Goal: Task Accomplishment & Management: Use online tool/utility

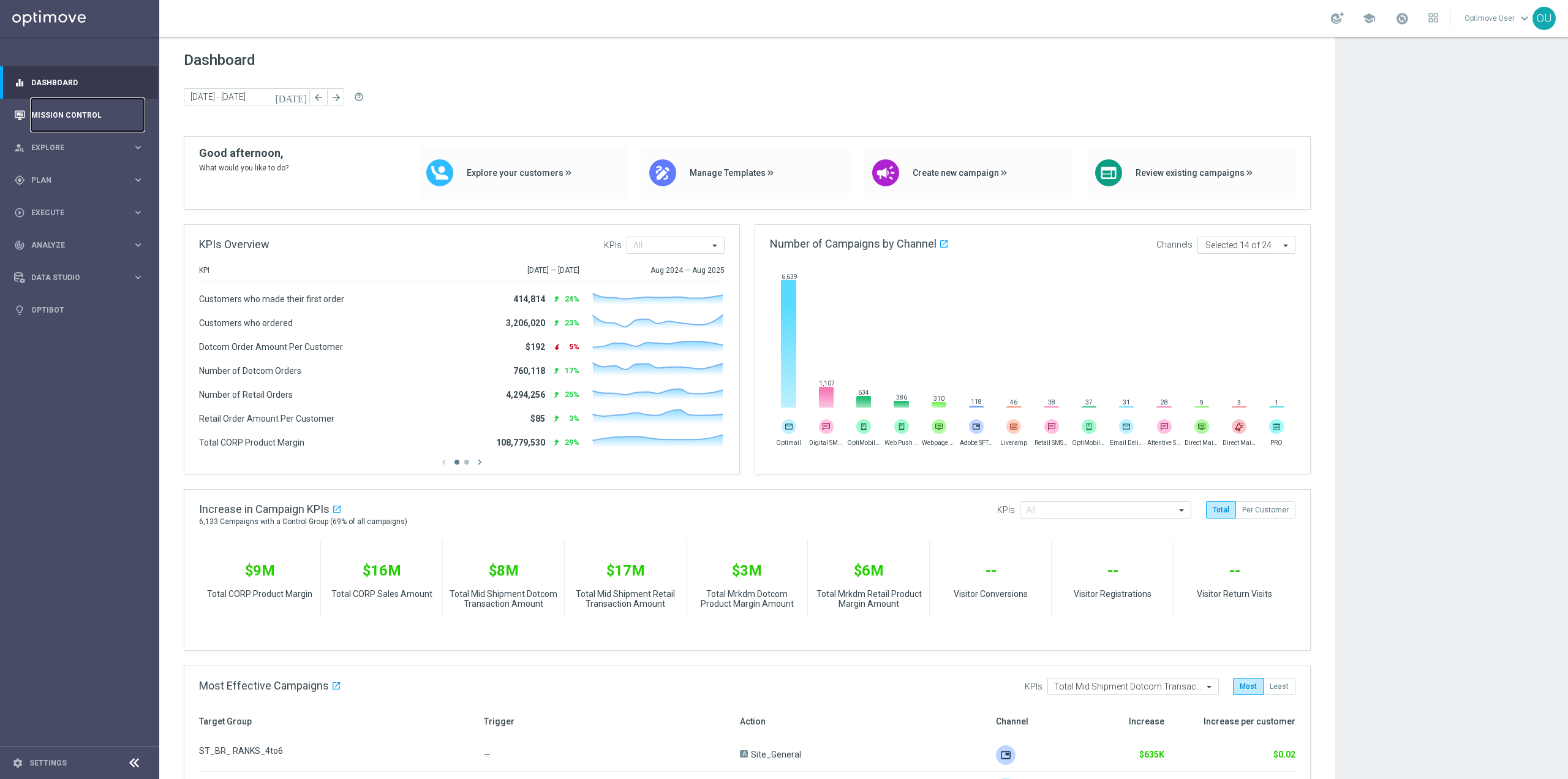
click at [90, 109] on link "Mission Control" at bounding box center [87, 115] width 112 height 33
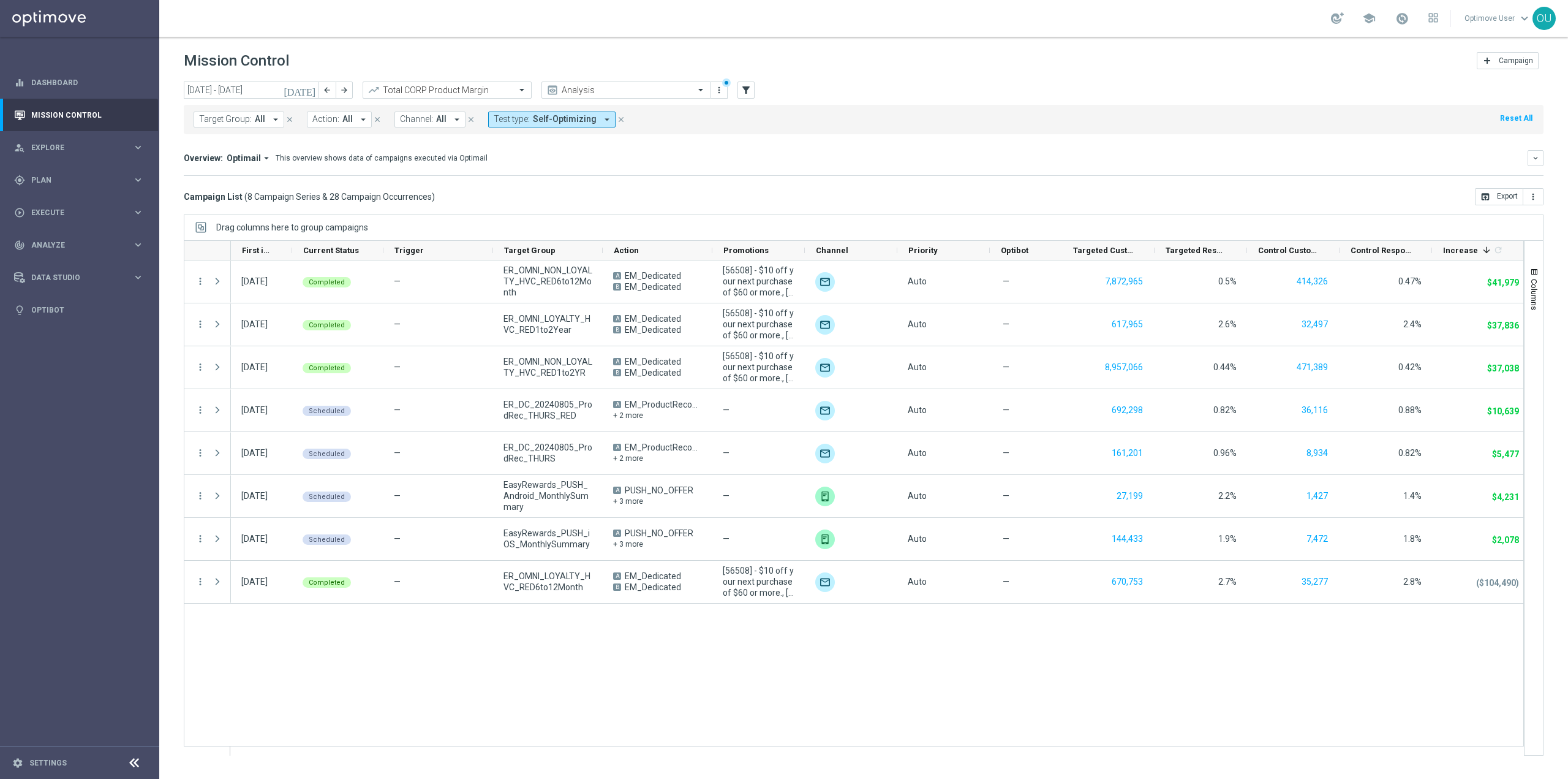
click at [517, 118] on span "Test type:" at bounding box center [512, 119] width 36 height 11
click at [688, 207] on div "today 01 Jul 2025 - 31 Jul 2025 arrow_back arrow_forward Total CORP Product Mar…" at bounding box center [863, 424] width 1409 height 686
click at [539, 128] on div "Target Group: All arrow_drop_down close Action: All arrow_drop_down close Chann…" at bounding box center [863, 120] width 1360 height 29
click at [417, 116] on span "Channel:" at bounding box center [417, 119] width 33 height 11
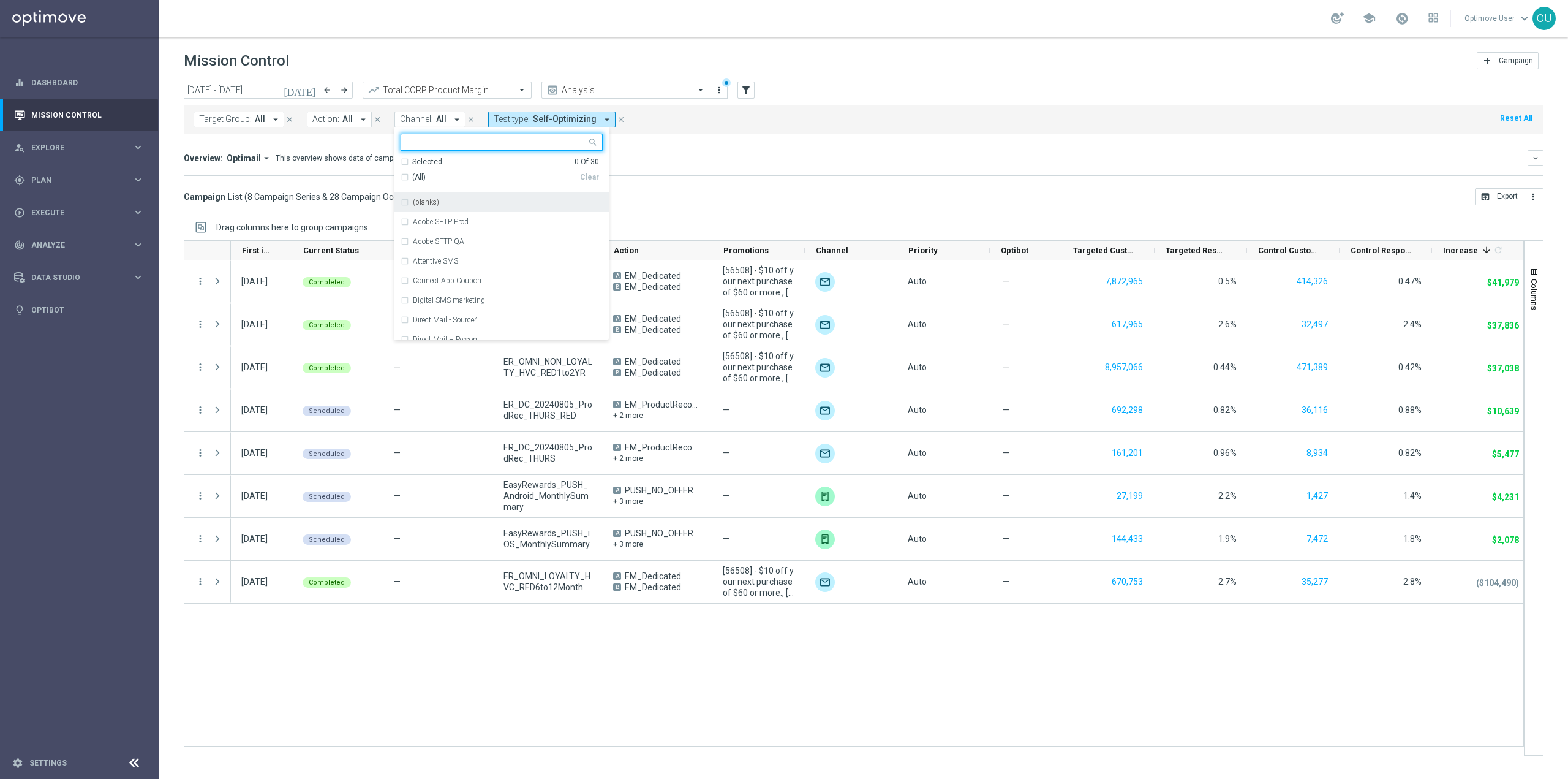
click at [427, 147] on input "text" at bounding box center [497, 142] width 180 height 11
click at [400, 180] on div "(All Search Results)" at bounding box center [490, 177] width 180 height 11
type input "sms"
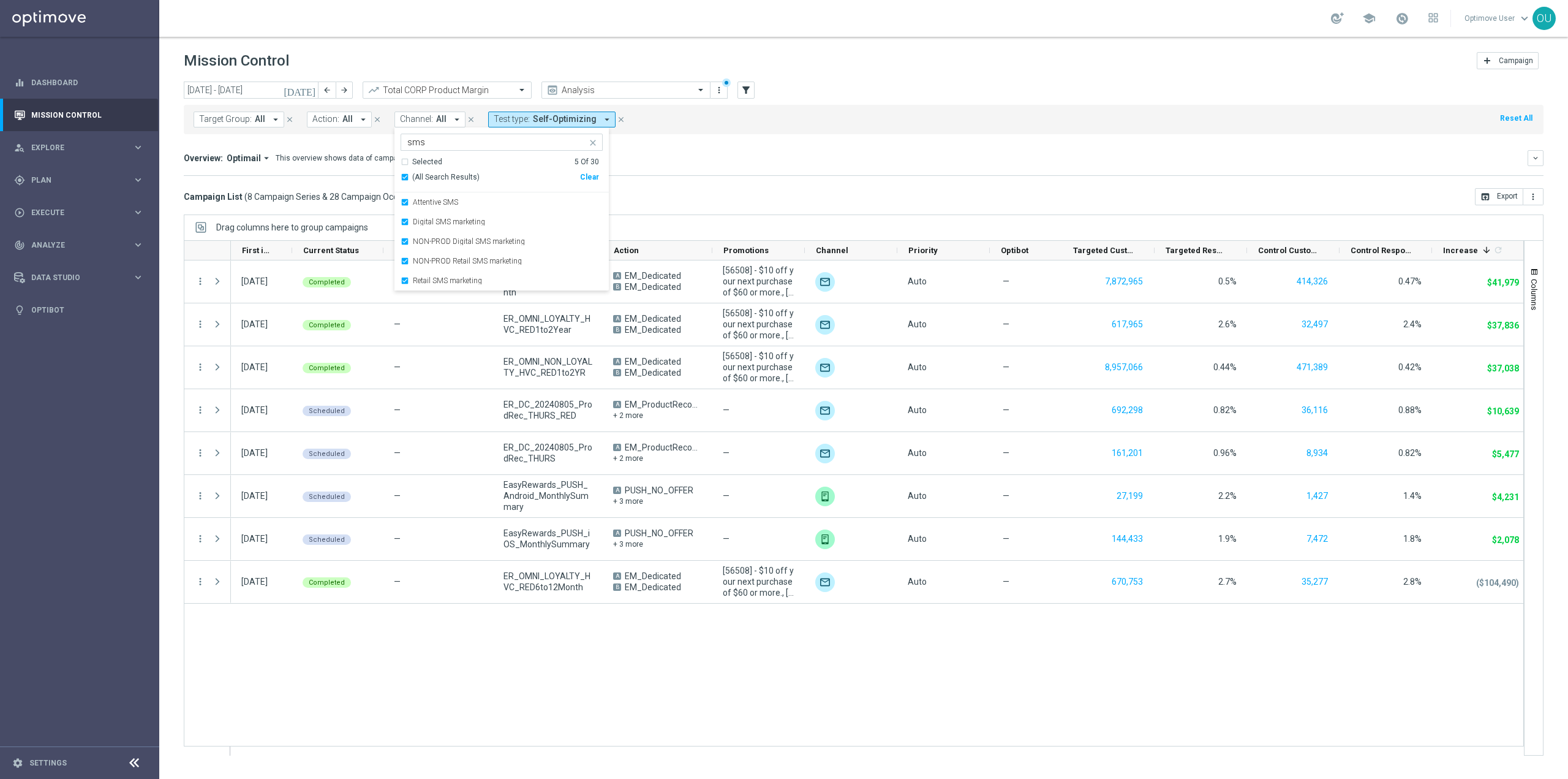
click at [799, 174] on div "Overview: Optimail arrow_drop_down This overview shows data of campaigns execut…" at bounding box center [863, 163] width 1360 height 26
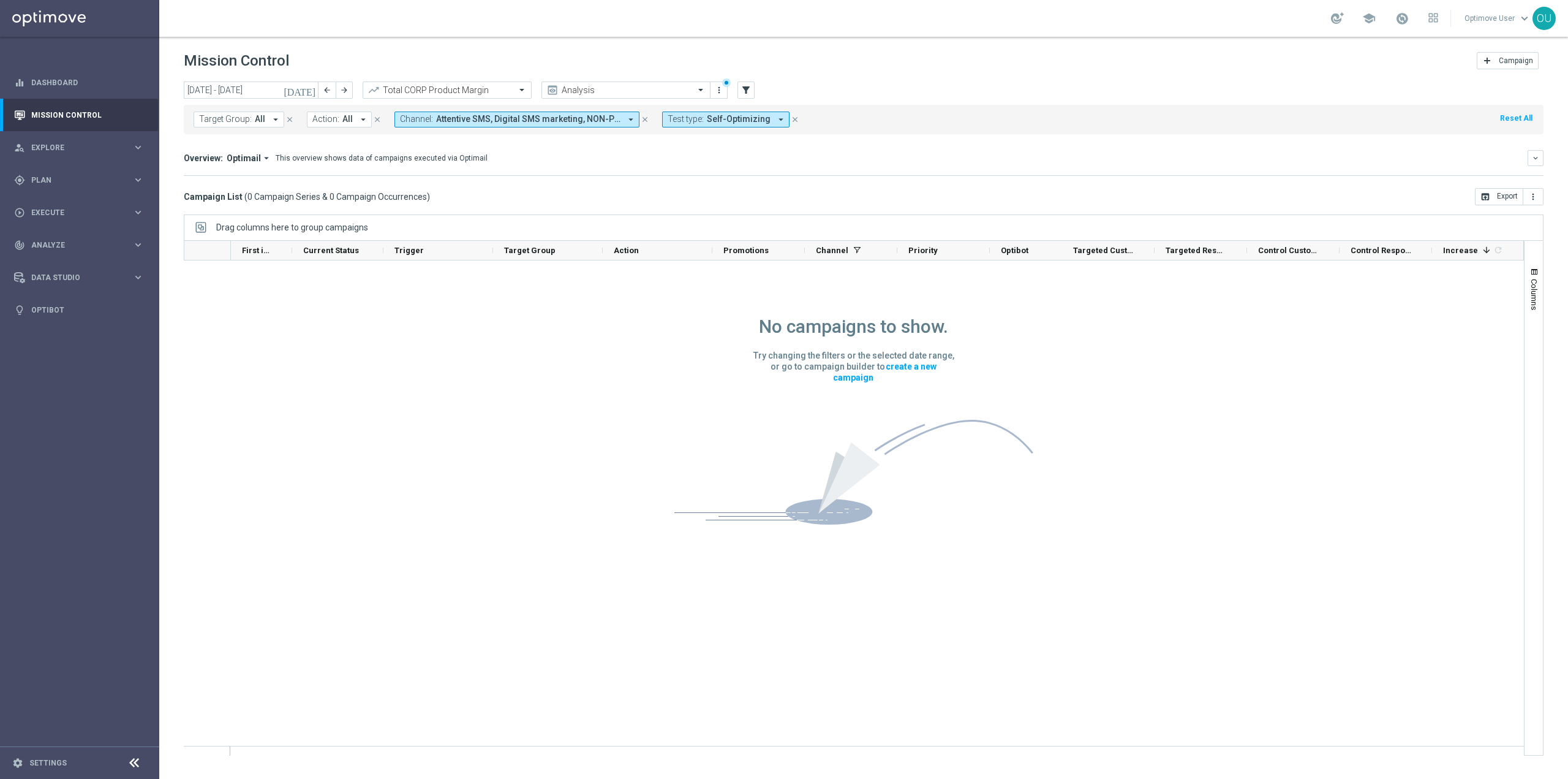
click at [492, 120] on span "Attentive SMS, Digital SMS marketing, NON-PROD Digital SMS marketing, NON-PROD …" at bounding box center [528, 119] width 185 height 11
click at [405, 177] on div "(All)" at bounding box center [490, 177] width 180 height 11
click at [746, 192] on div "Campaign List ( 0 Campaign Series & 0 Campaign Occurrences ) open_in_browser Ex…" at bounding box center [863, 196] width 1360 height 17
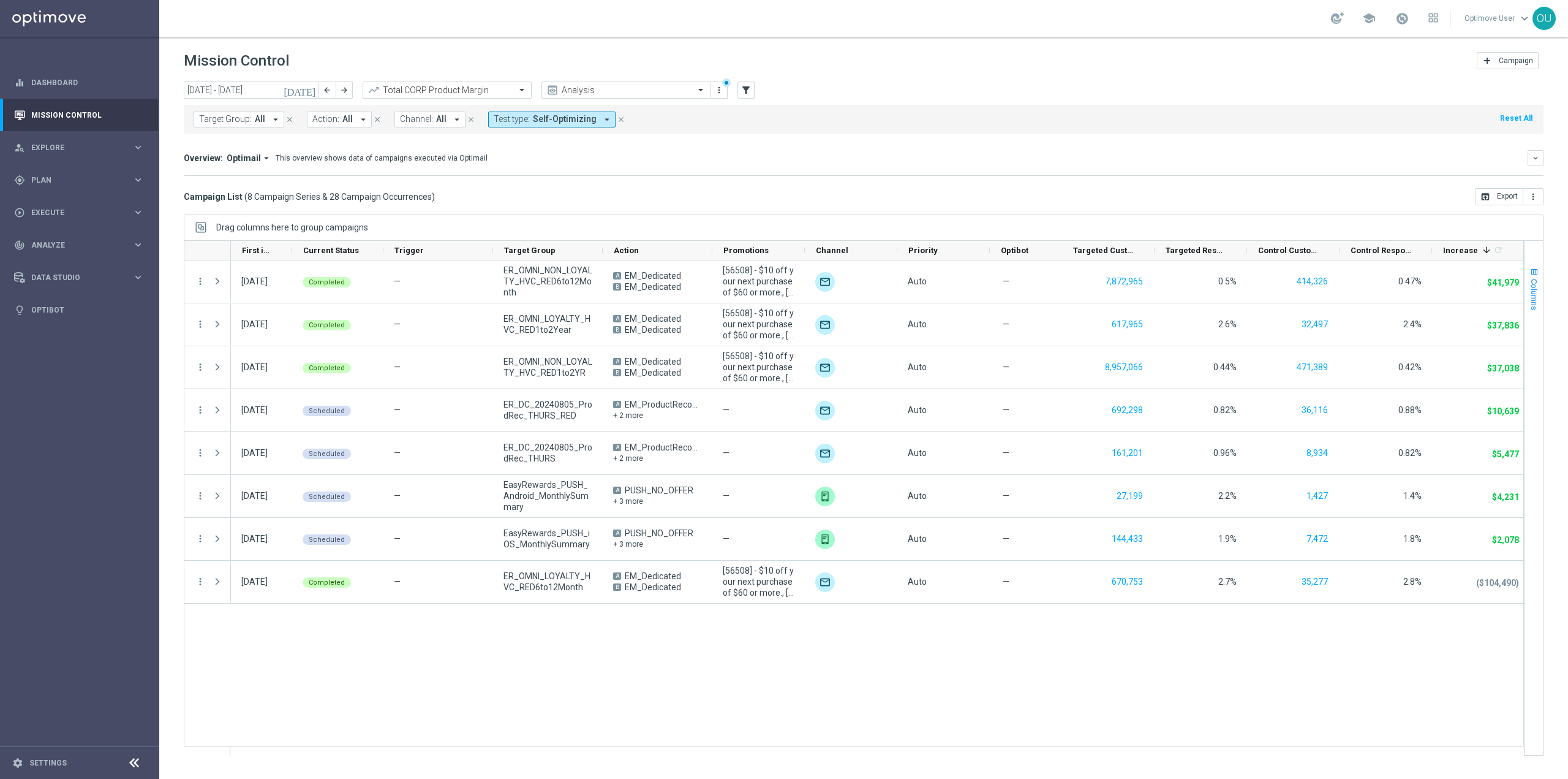
click at [1534, 299] on span "Columns" at bounding box center [1534, 294] width 10 height 31
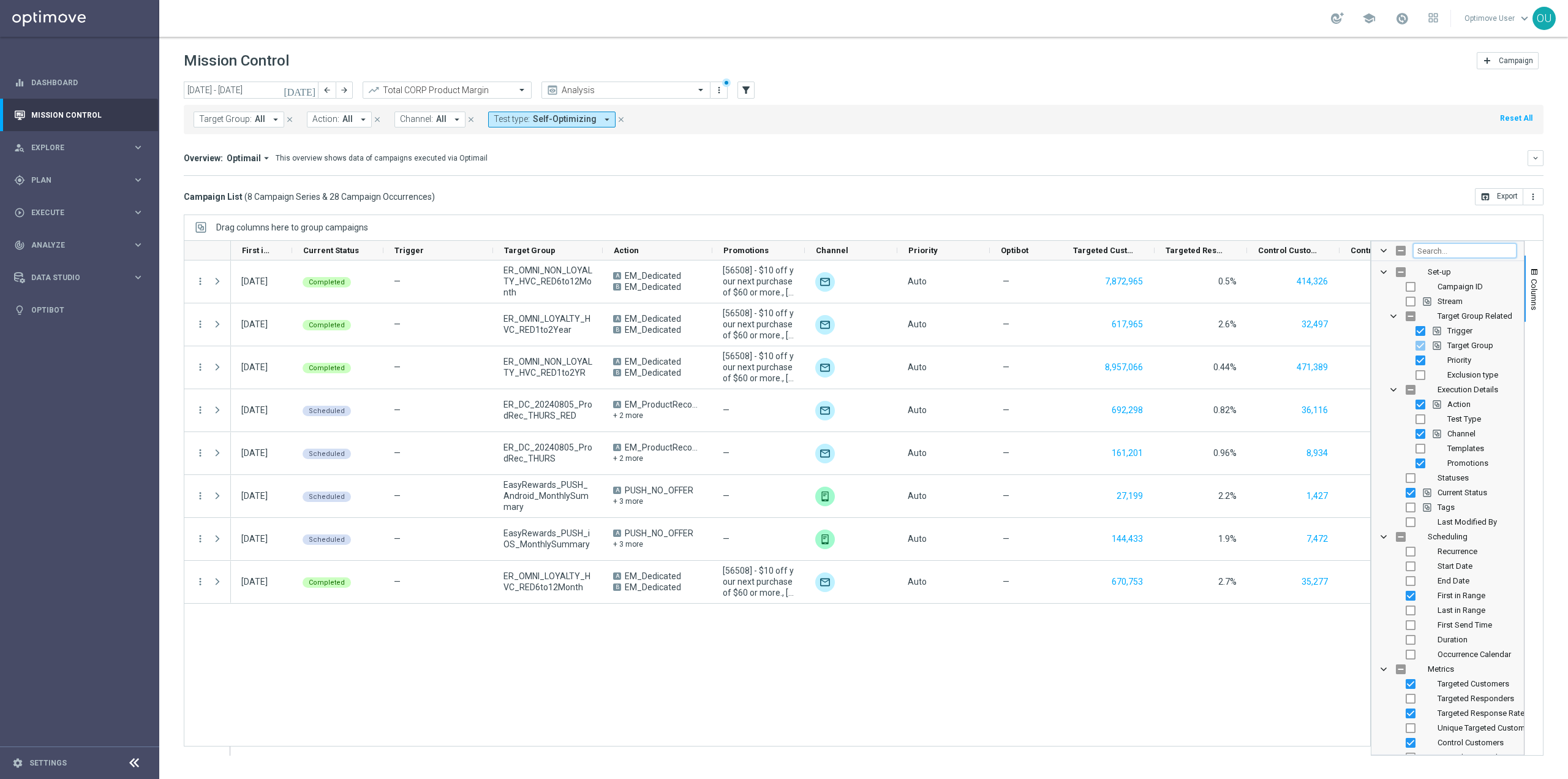
click at [1427, 250] on input "Filter Columns Input" at bounding box center [1464, 251] width 103 height 15
click at [519, 127] on button "Test type: Self-Optimizing arrow_drop_down" at bounding box center [552, 120] width 128 height 16
click at [495, 164] on div "(All)" at bounding box center [518, 167] width 47 height 11
click at [784, 212] on div "today 01 Jul 2025 - 31 Jul 2025 arrow_back arrow_forward Total CORP Product Mar…" at bounding box center [863, 424] width 1409 height 686
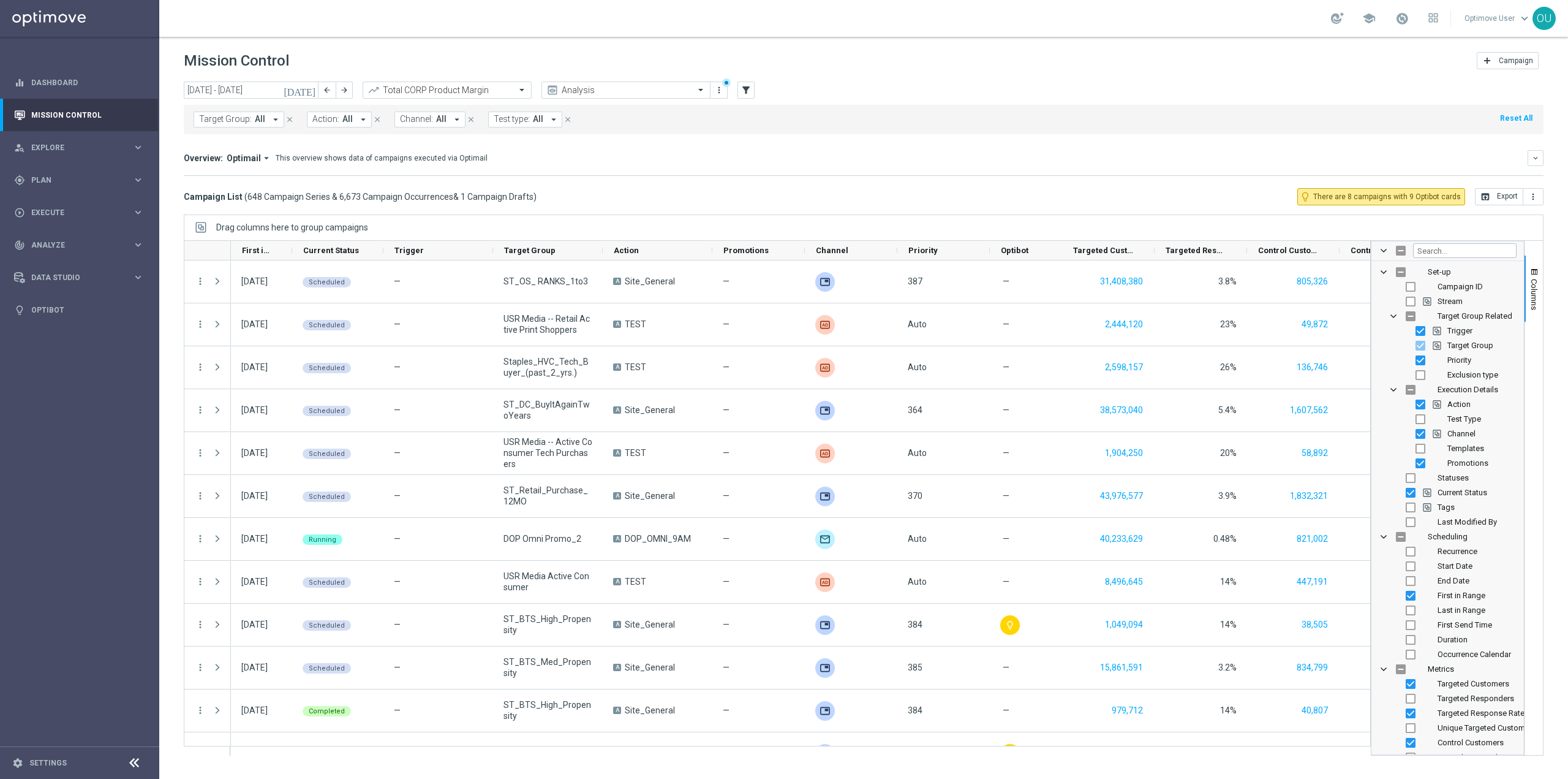
click at [28, 757] on footer "settings Settings" at bounding box center [80, 763] width 159 height 33
click at [46, 763] on link "Settings" at bounding box center [48, 763] width 37 height 7
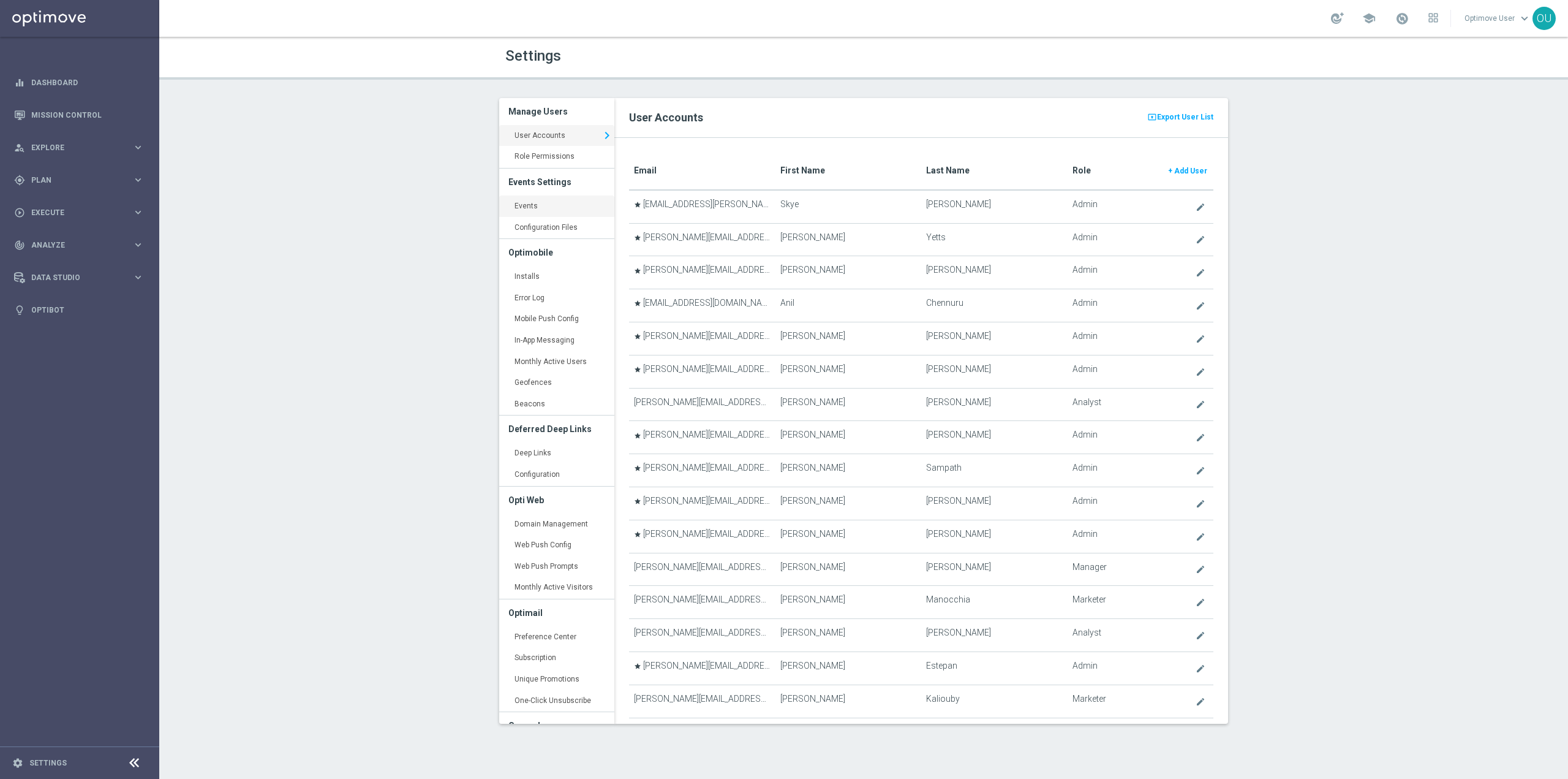
click at [551, 204] on link "Events keyboard_arrow_right" at bounding box center [557, 206] width 116 height 22
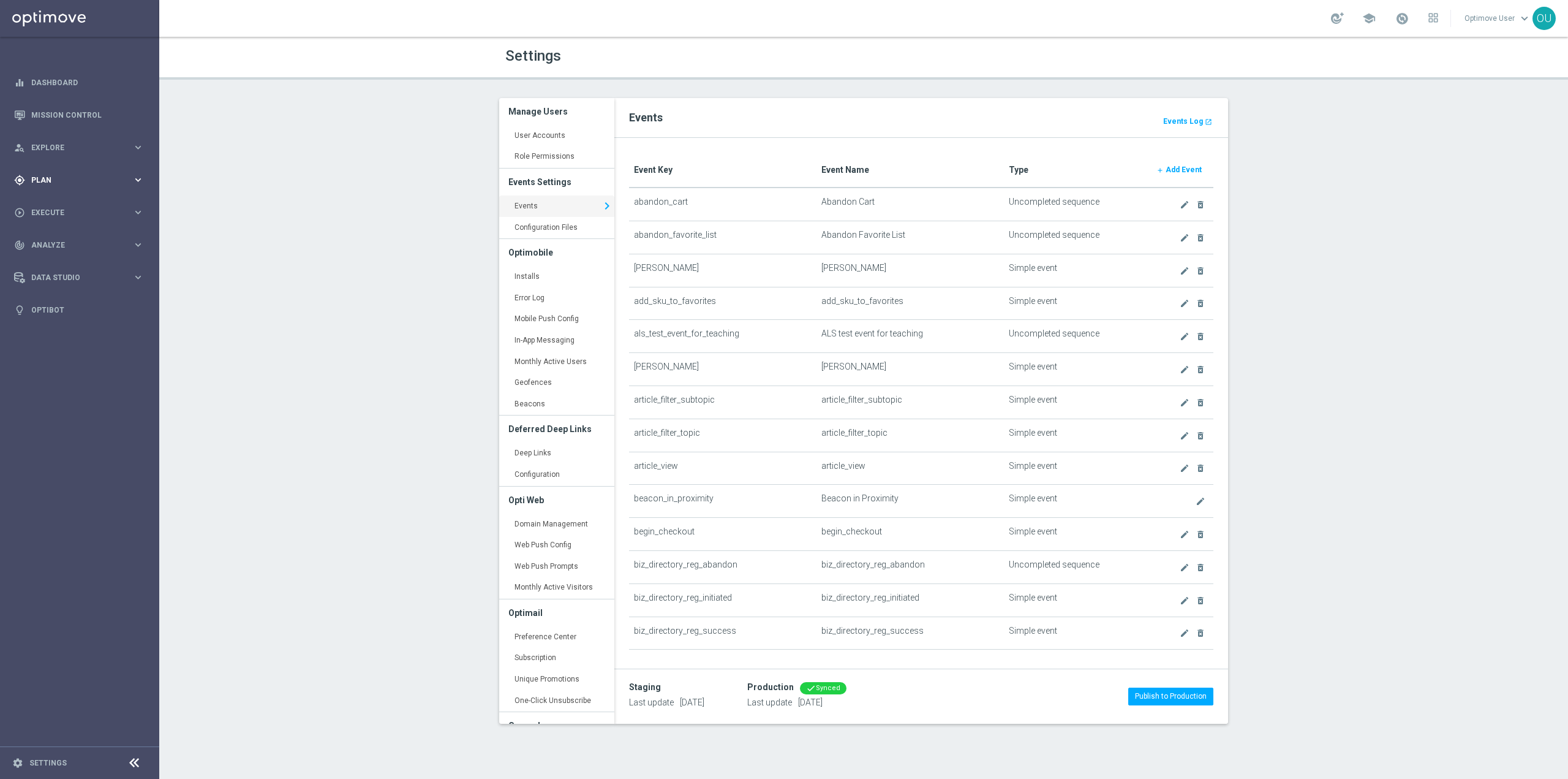
click at [133, 177] on icon "keyboard_arrow_right" at bounding box center [138, 180] width 11 height 11
click at [50, 275] on link "Realtime Triggers" at bounding box center [79, 278] width 95 height 10
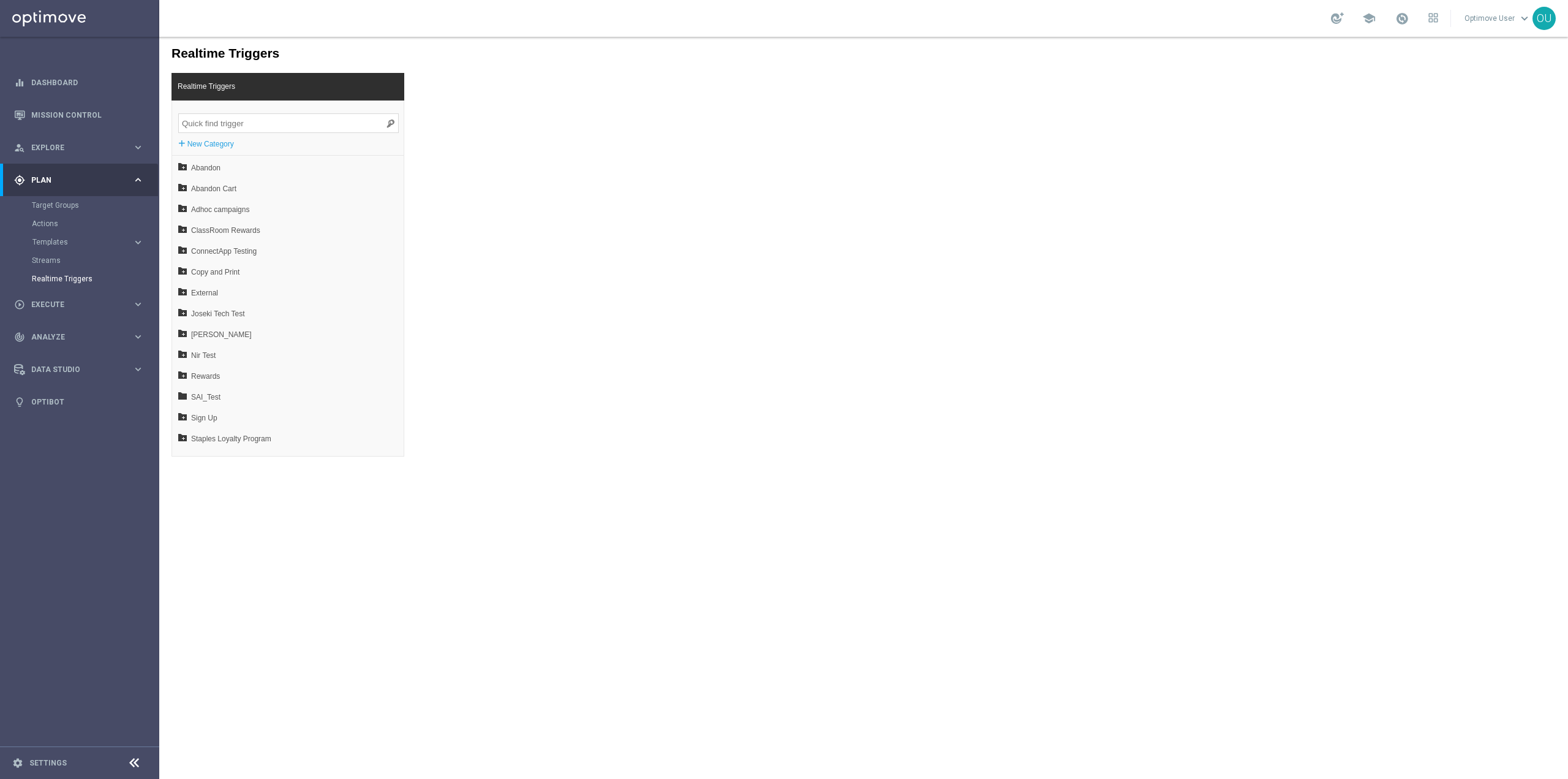
click at [244, 119] on input "search" at bounding box center [288, 123] width 221 height 20
type input "abandon c"
click at [278, 187] on span "V3 Abandon Cart T1" at bounding box center [262, 189] width 132 height 21
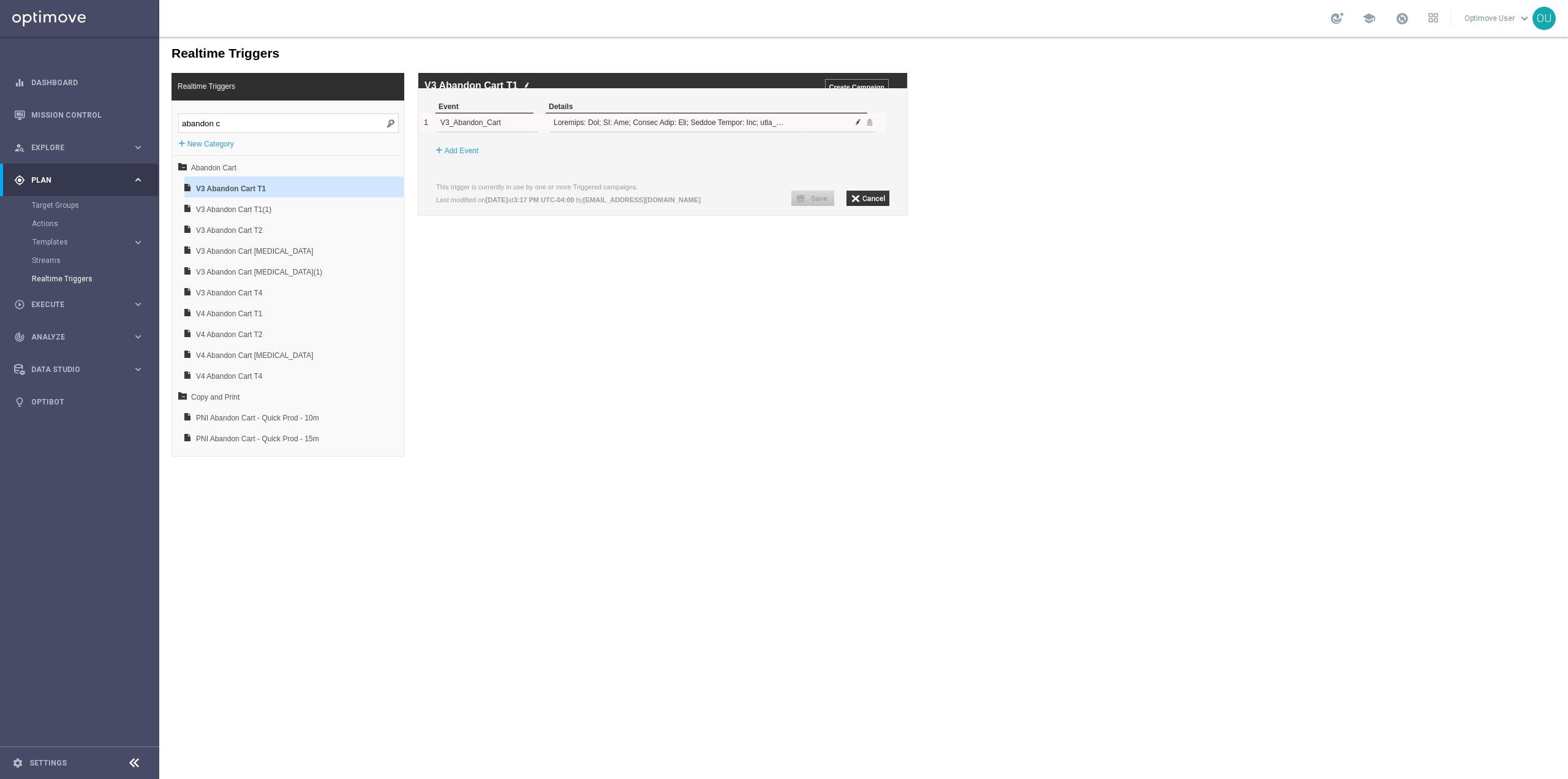
click at [860, 125] on span at bounding box center [858, 121] width 7 height 7
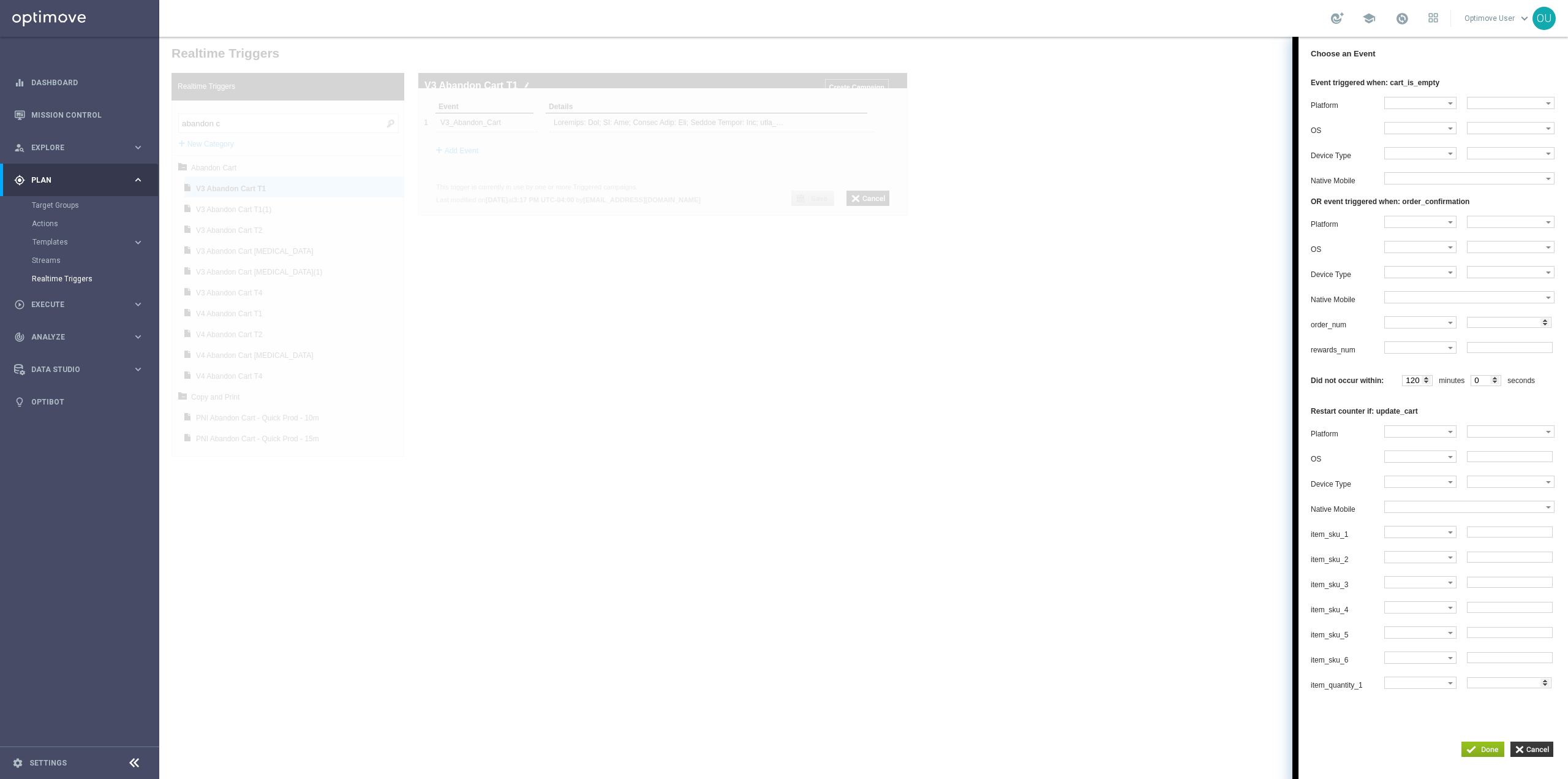
scroll to position [1197, 0]
click at [1418, 108] on label at bounding box center [1417, 103] width 63 height 11
click at [1418, 129] on span "Equals" at bounding box center [1417, 125] width 59 height 8
click at [1524, 108] on label at bounding box center [1506, 103] width 78 height 11
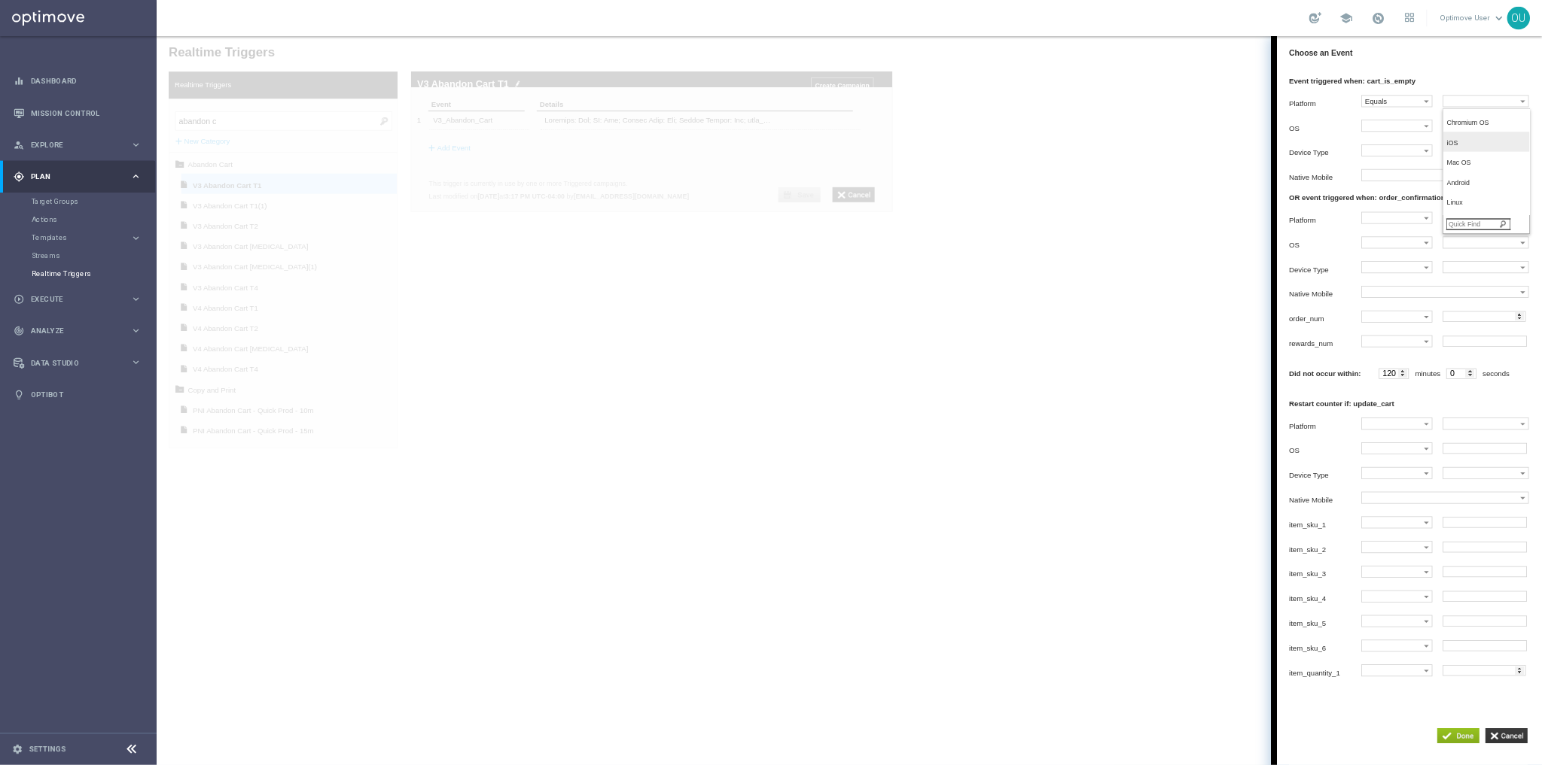
scroll to position [1398, 0]
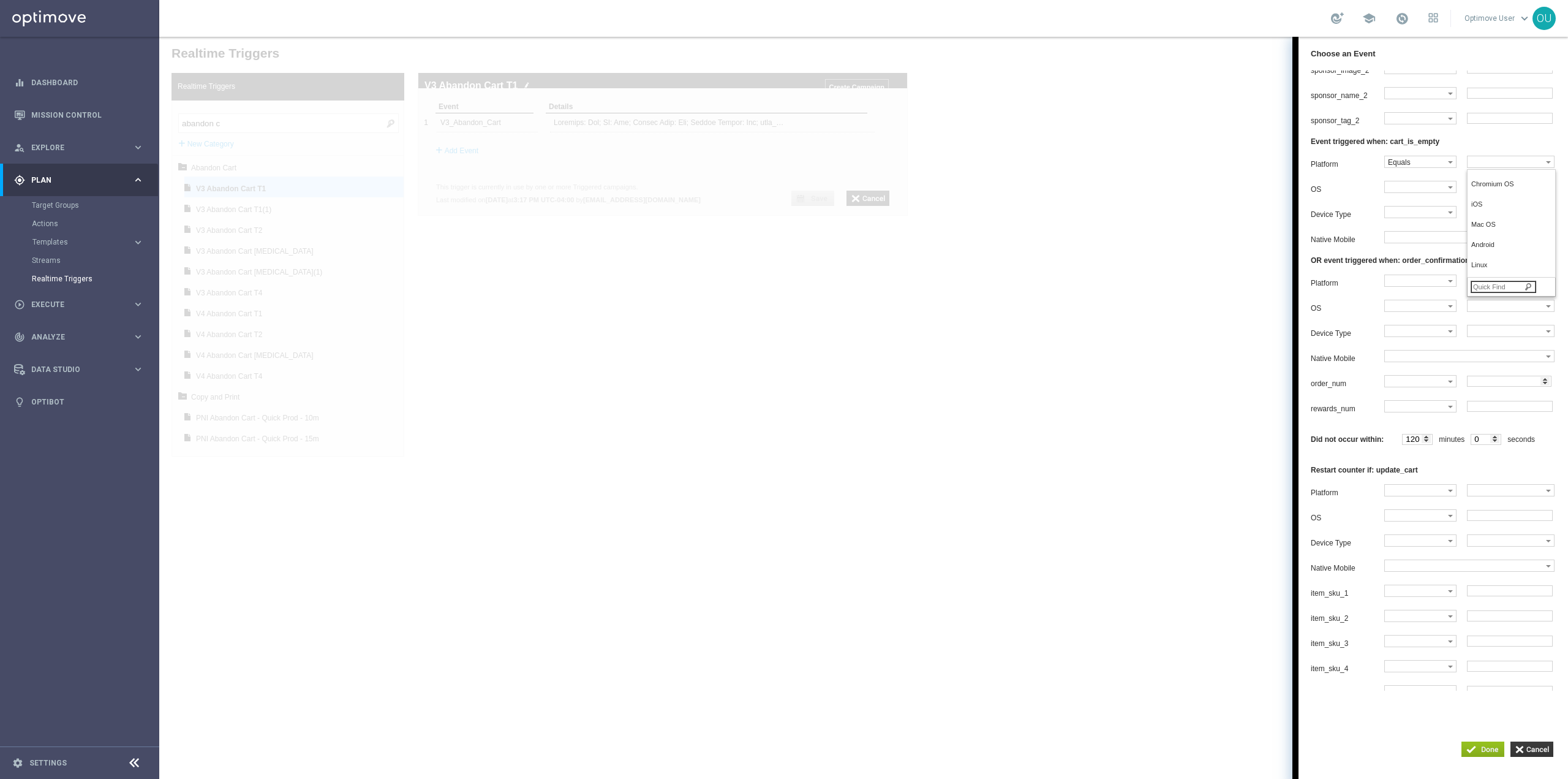
click at [981, 378] on div at bounding box center [863, 408] width 1409 height 742
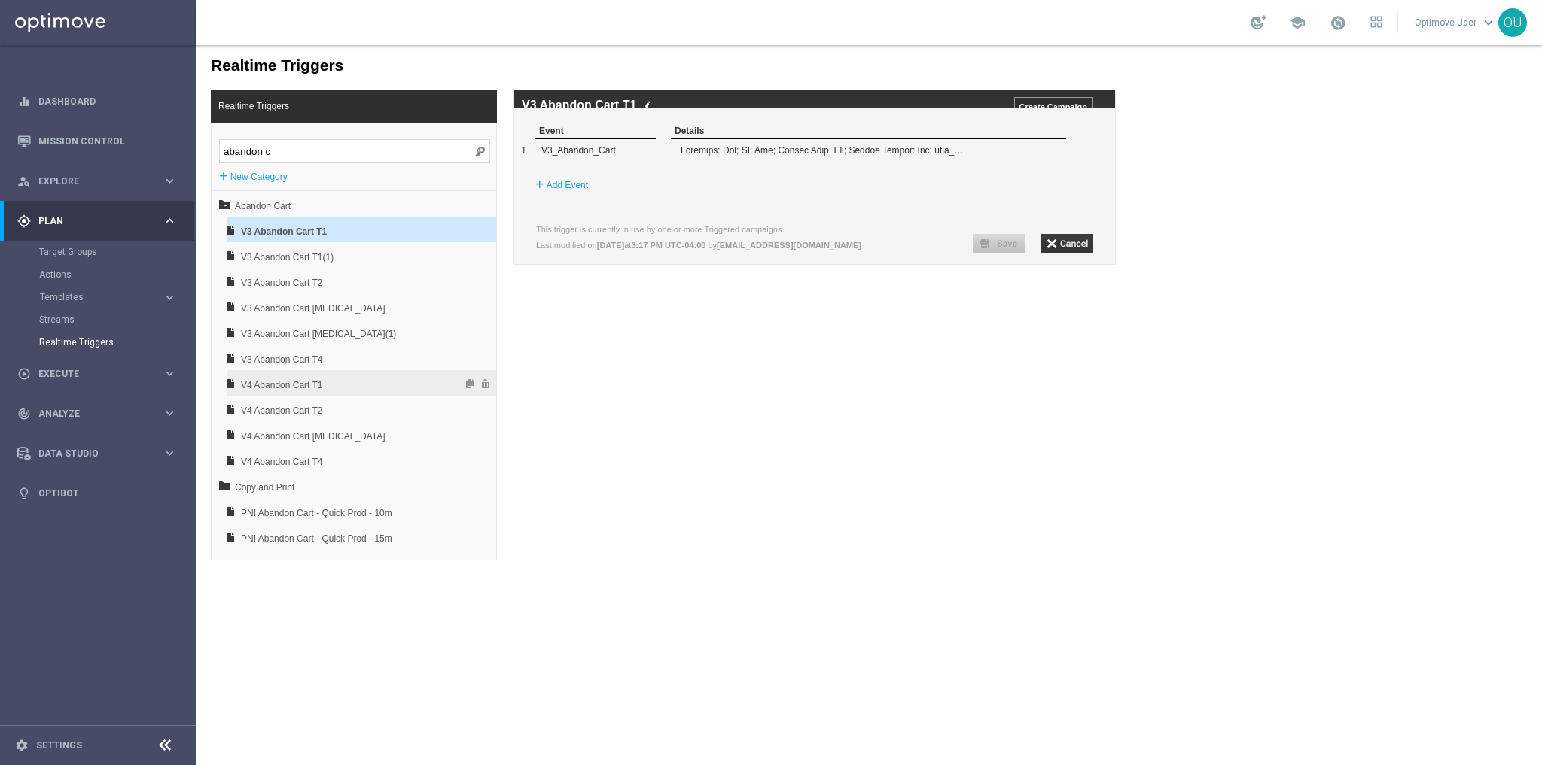
click at [324, 382] on span "V4 Abandon Cart T1" at bounding box center [322, 386] width 162 height 26
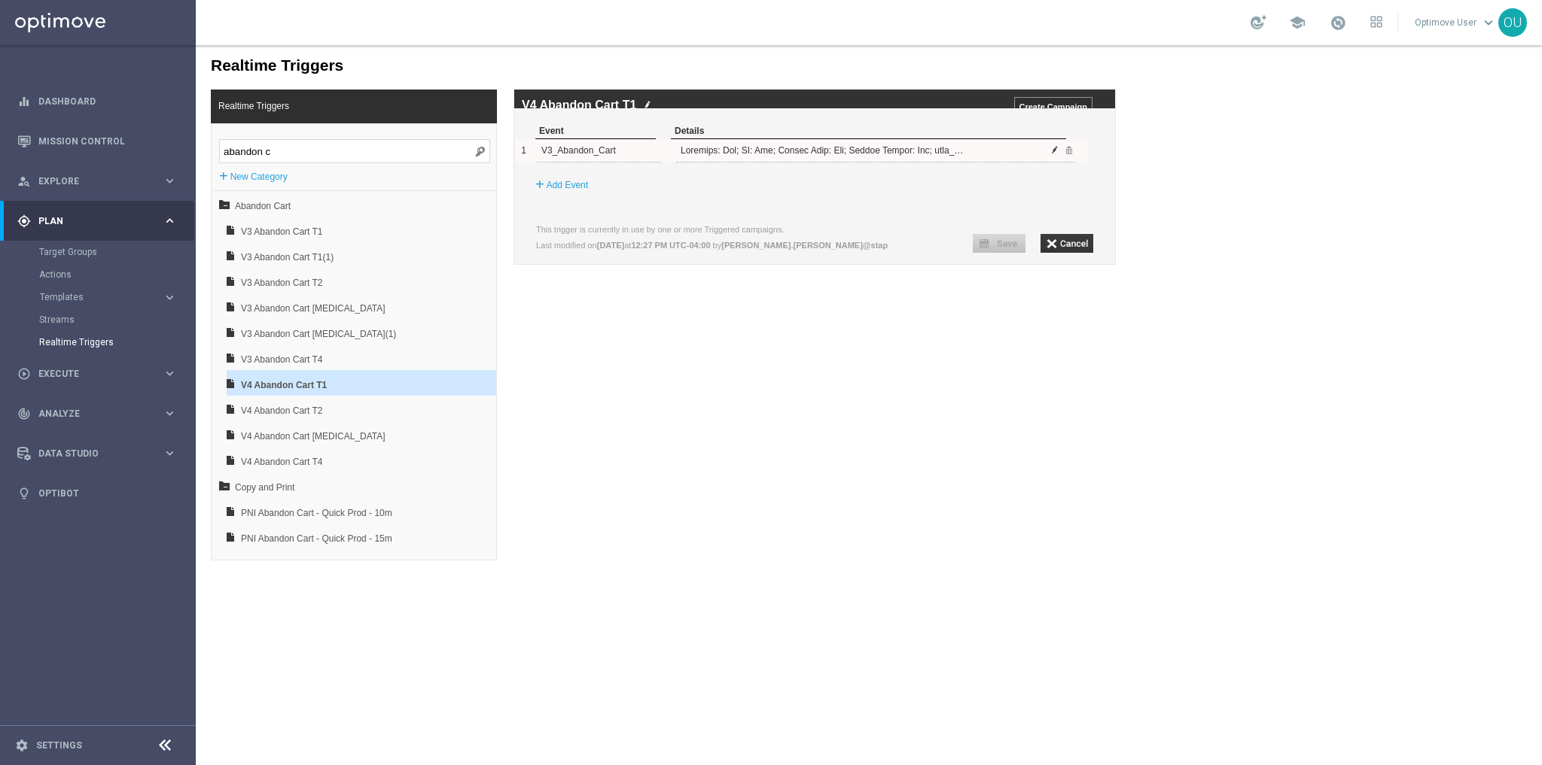
click at [1055, 154] on span at bounding box center [1054, 149] width 9 height 9
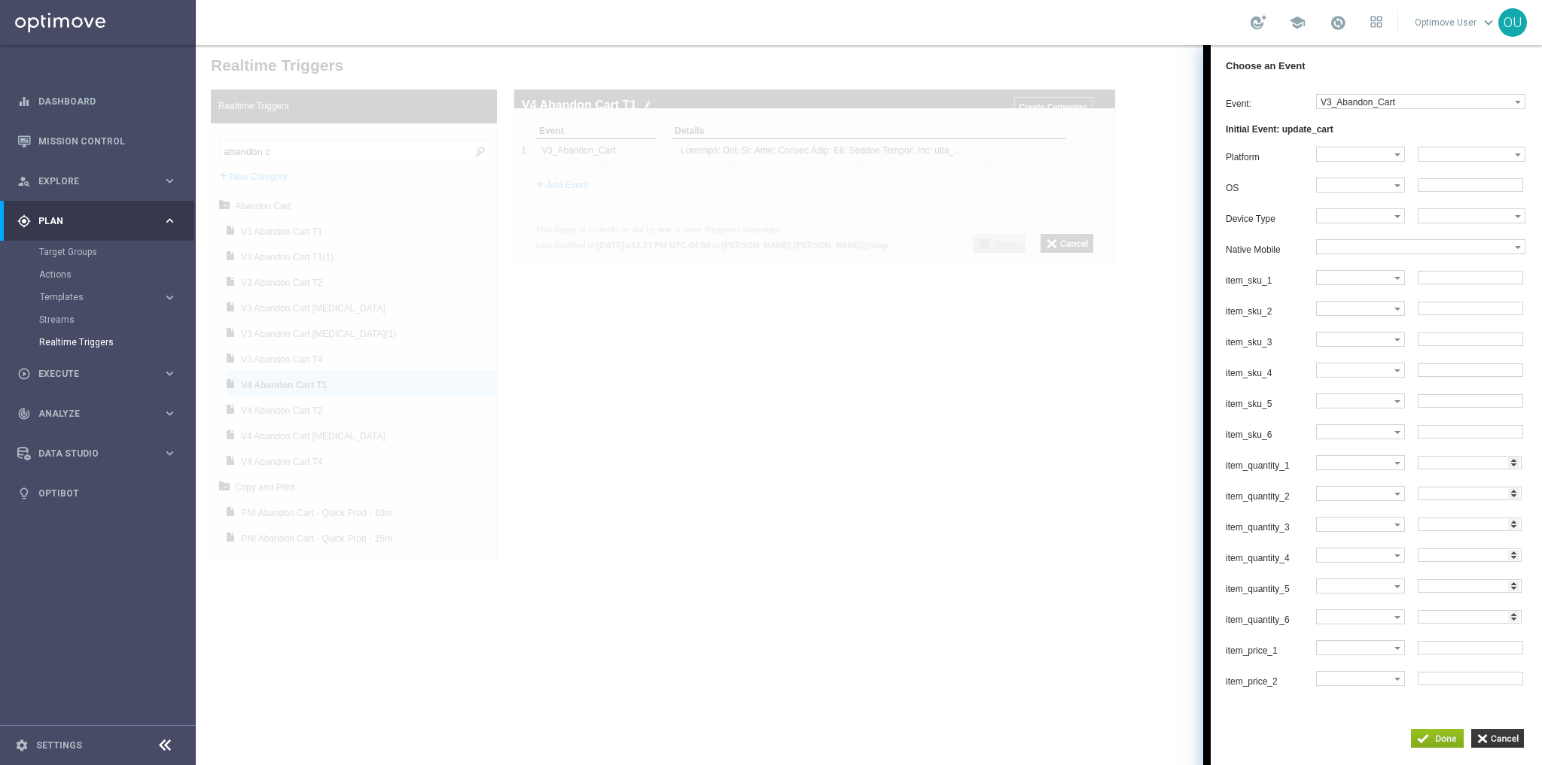
scroll to position [0, 0]
click at [1408, 250] on label at bounding box center [1415, 247] width 198 height 14
click at [1356, 220] on label at bounding box center [1355, 216] width 78 height 14
click at [860, 408] on div at bounding box center [869, 405] width 1346 height 720
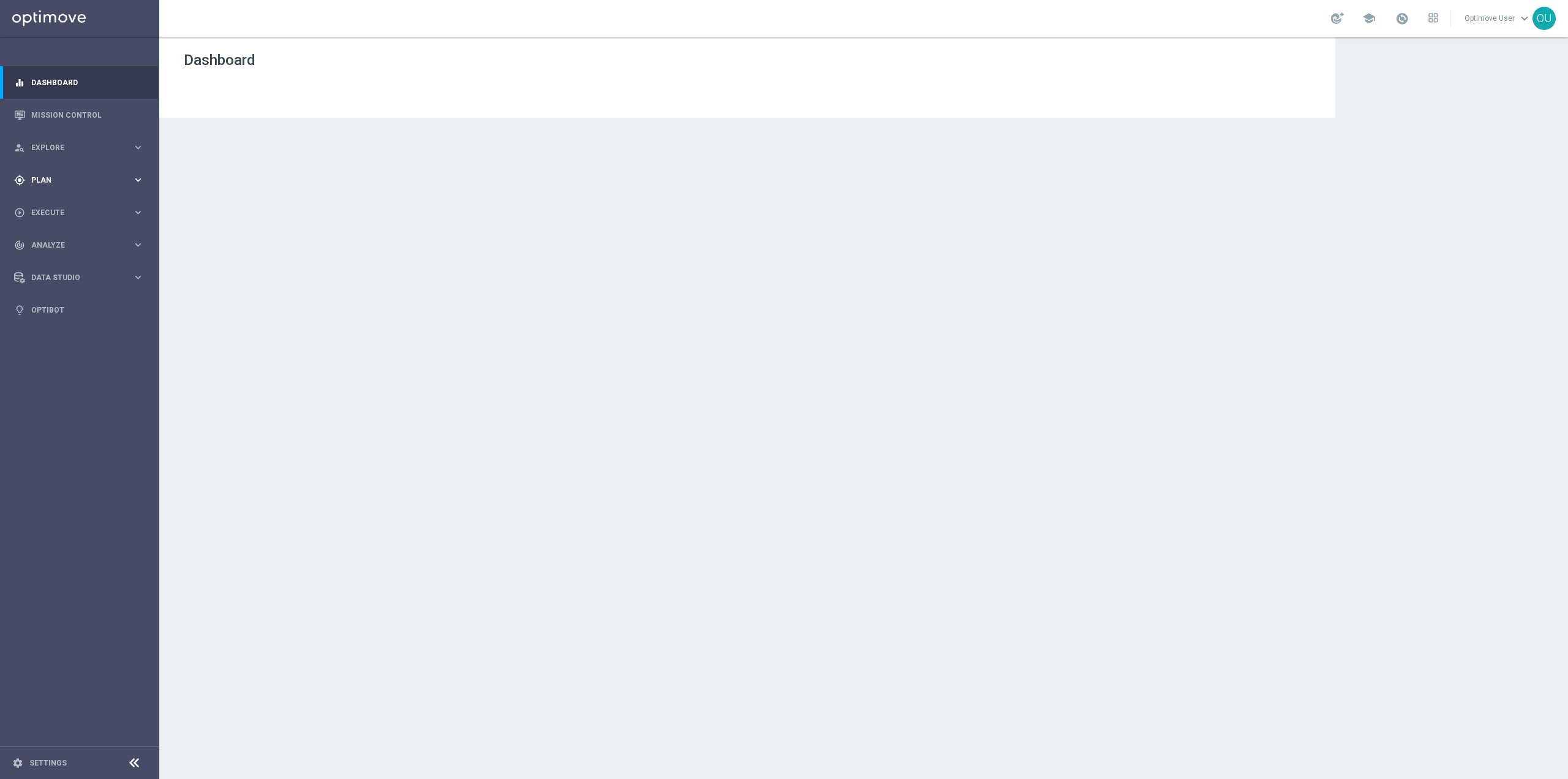
click at [81, 181] on span "Plan" at bounding box center [81, 180] width 101 height 7
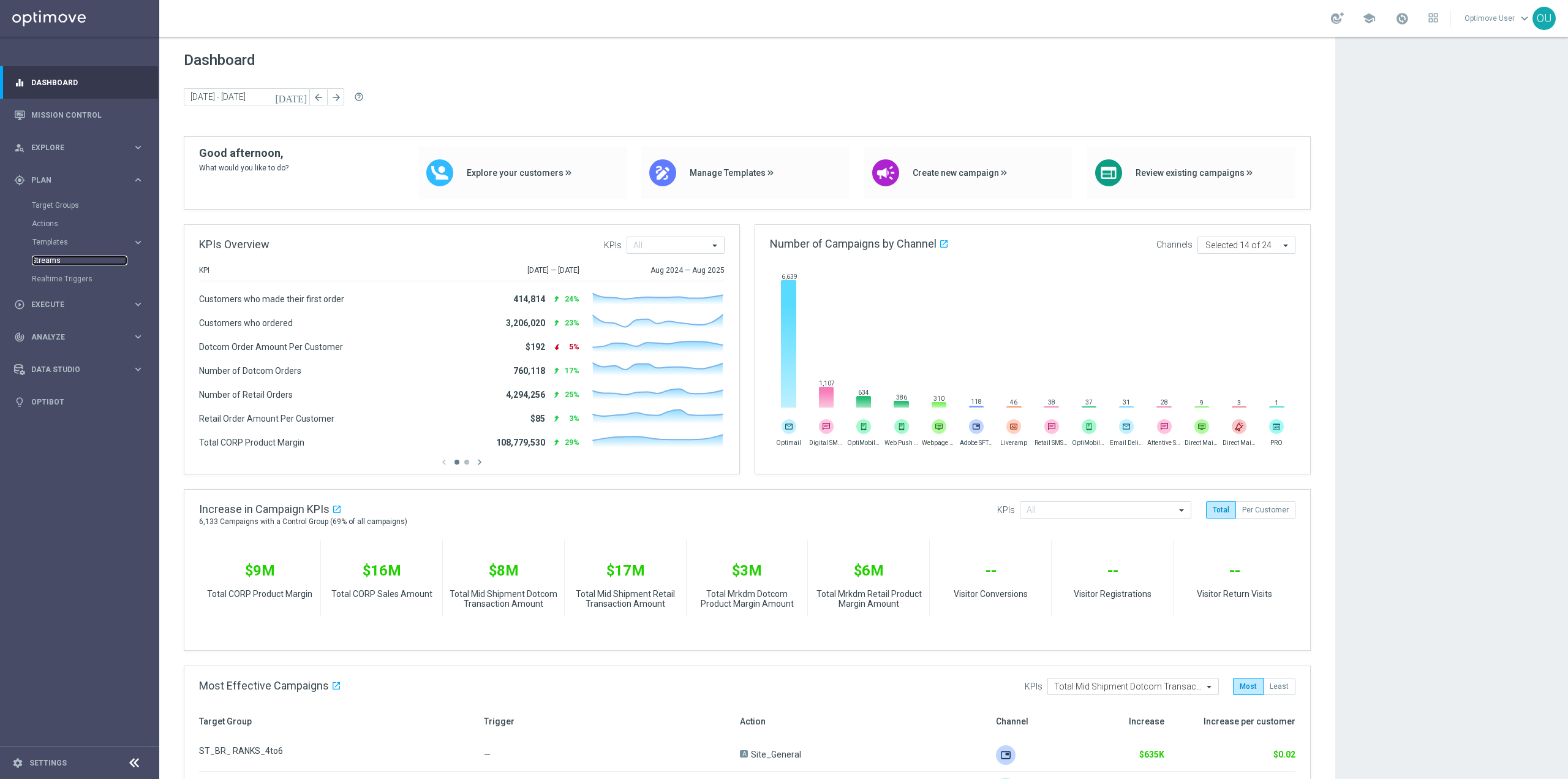
click at [56, 259] on link "Streams" at bounding box center [79, 260] width 95 height 10
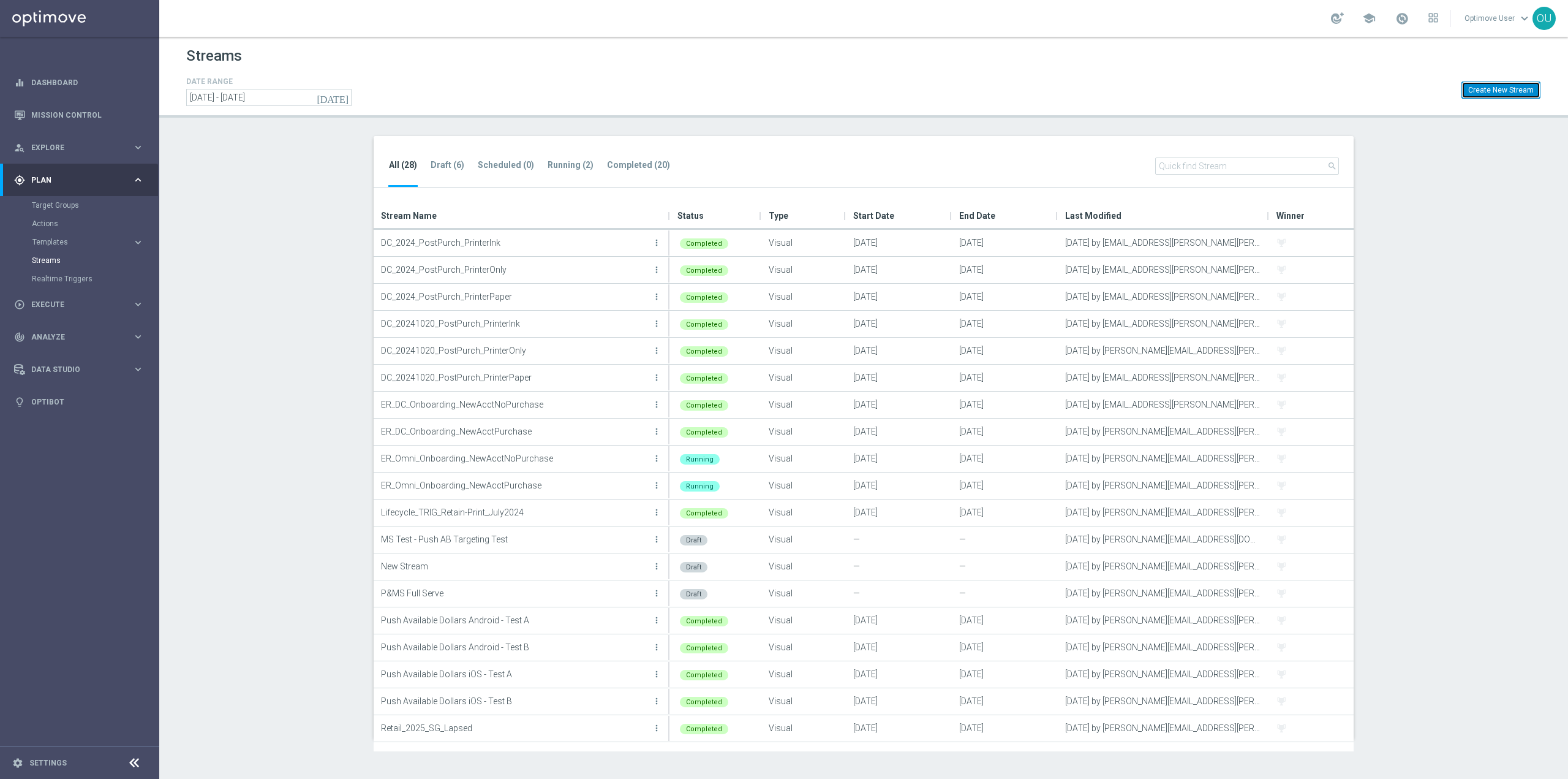
click at [1507, 85] on button "Create New Stream" at bounding box center [1500, 90] width 79 height 17
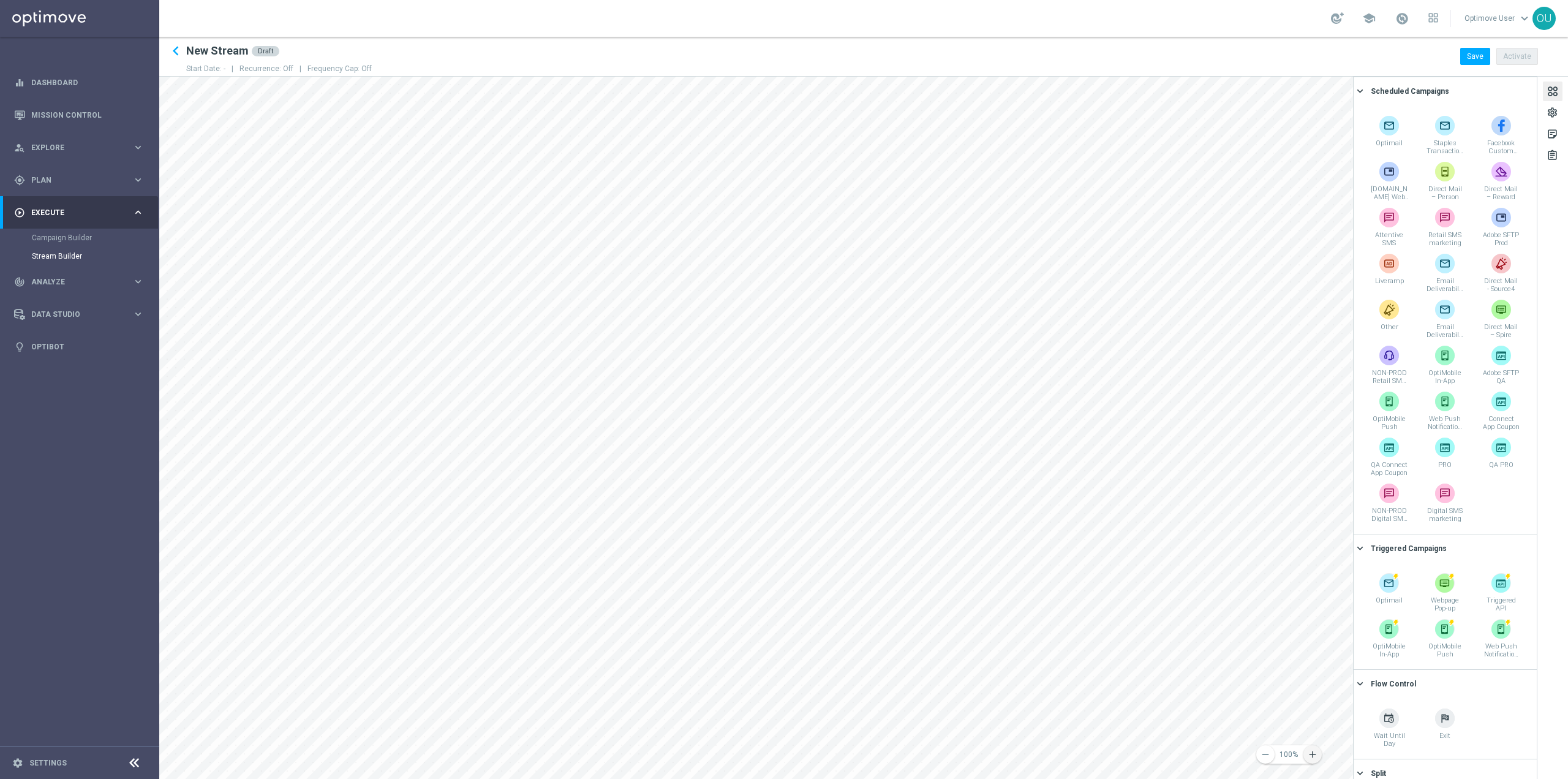
click at [1312, 754] on icon "add" at bounding box center [1312, 755] width 11 height 11
click at [832, 344] on span "Optimail" at bounding box center [834, 338] width 28 height 11
click at [719, 326] on div "Optimail" at bounding box center [712, 318] width 80 height 14
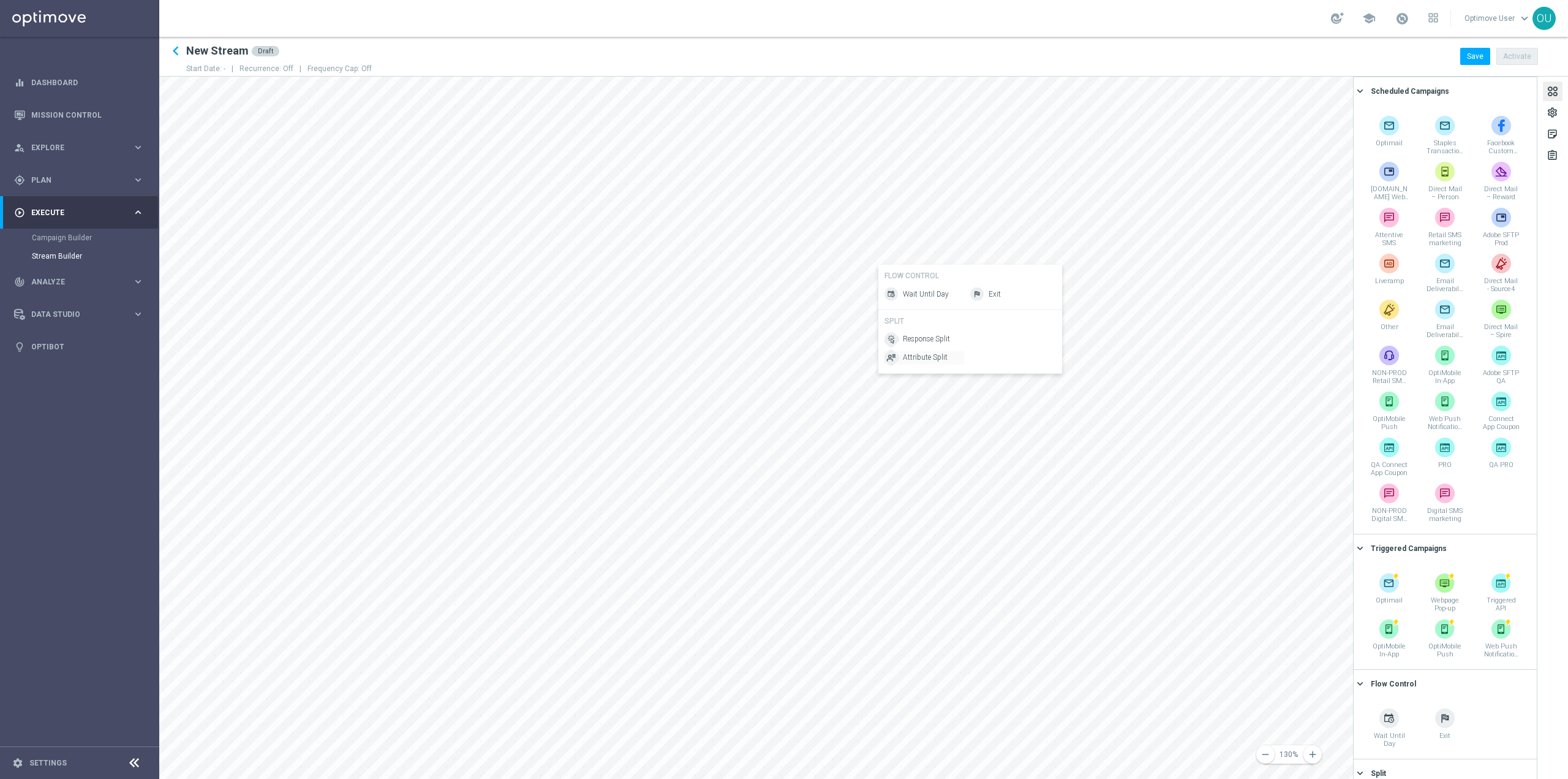
click at [929, 357] on span "Attribute Split" at bounding box center [924, 357] width 45 height 11
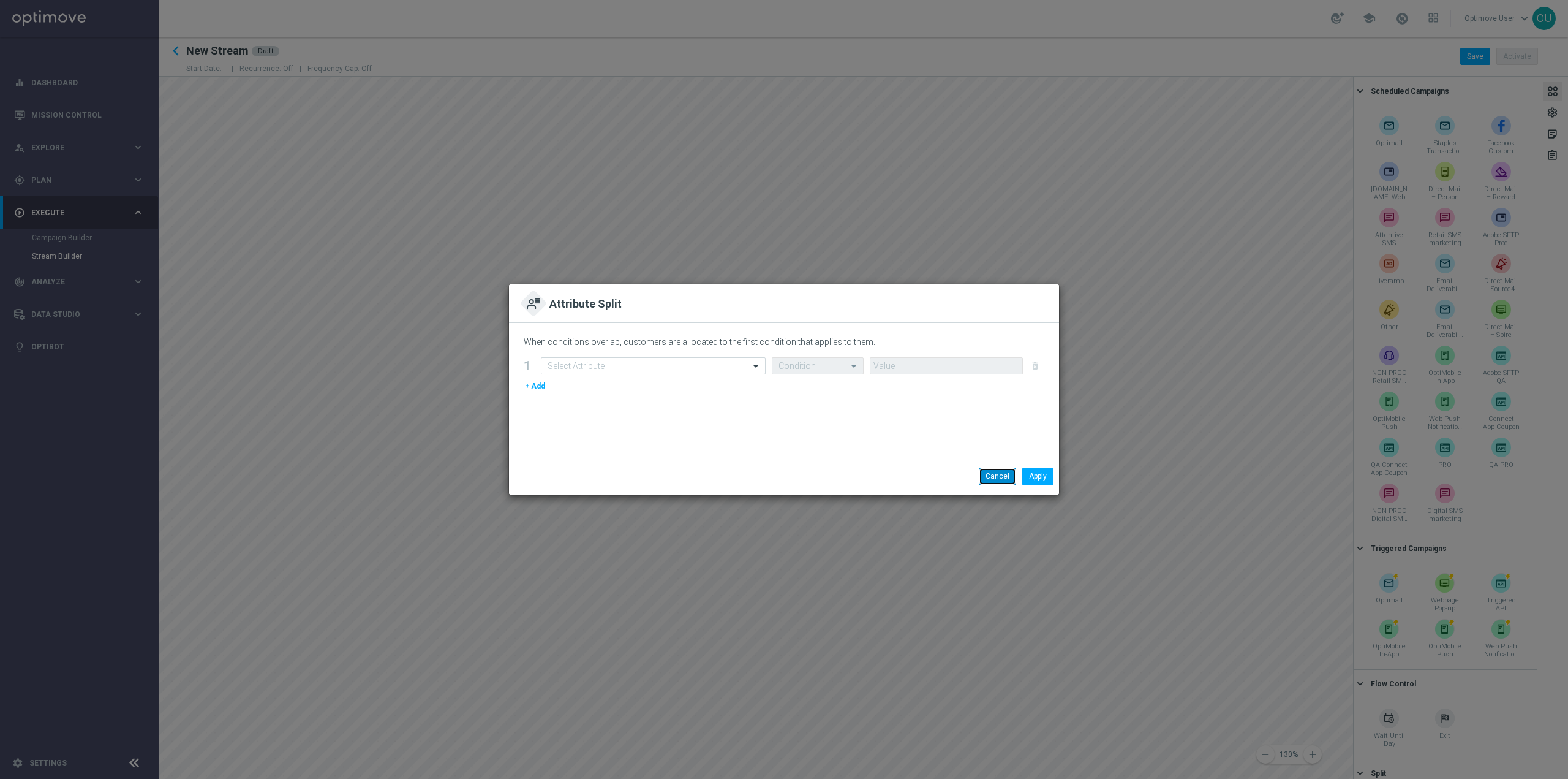
click at [990, 474] on button "Cancel" at bounding box center [998, 475] width 37 height 17
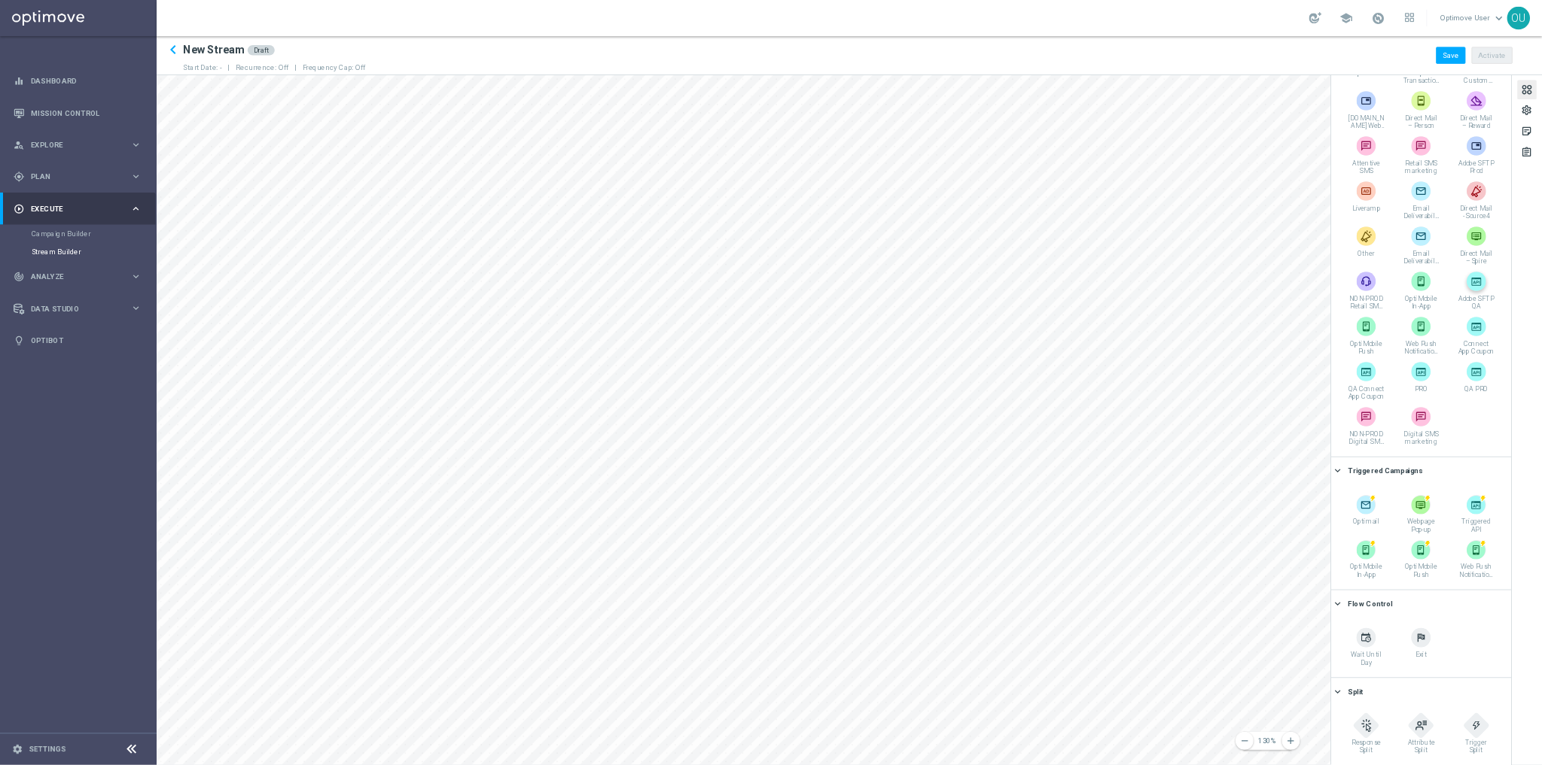
scroll to position [84, 0]
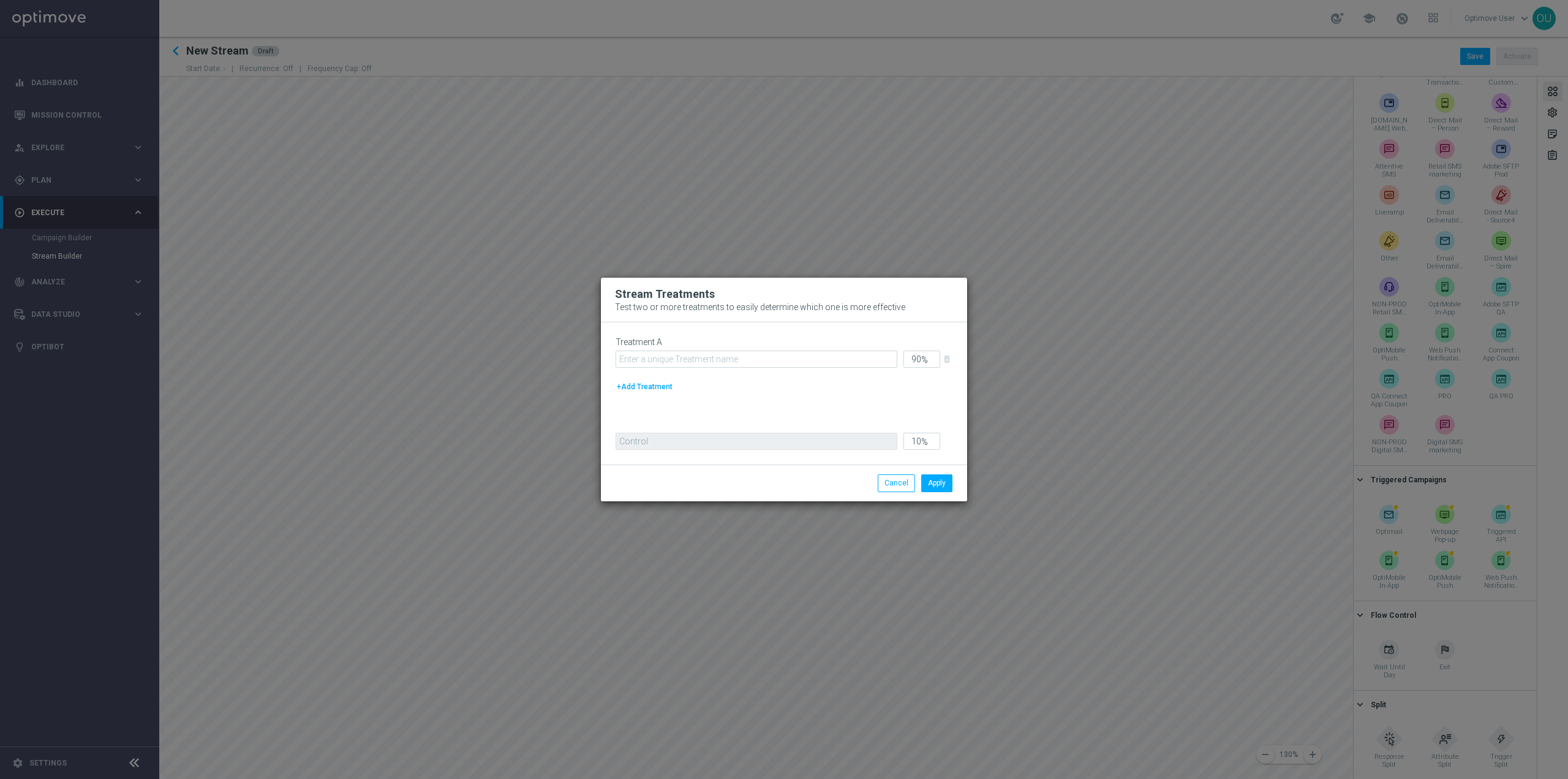
click at [642, 394] on div "Treatment A 90 % delete_forever +Add Treatment" at bounding box center [784, 379] width 337 height 83
click at [645, 387] on button "+Add Treatment" at bounding box center [644, 387] width 59 height 14
type input "45"
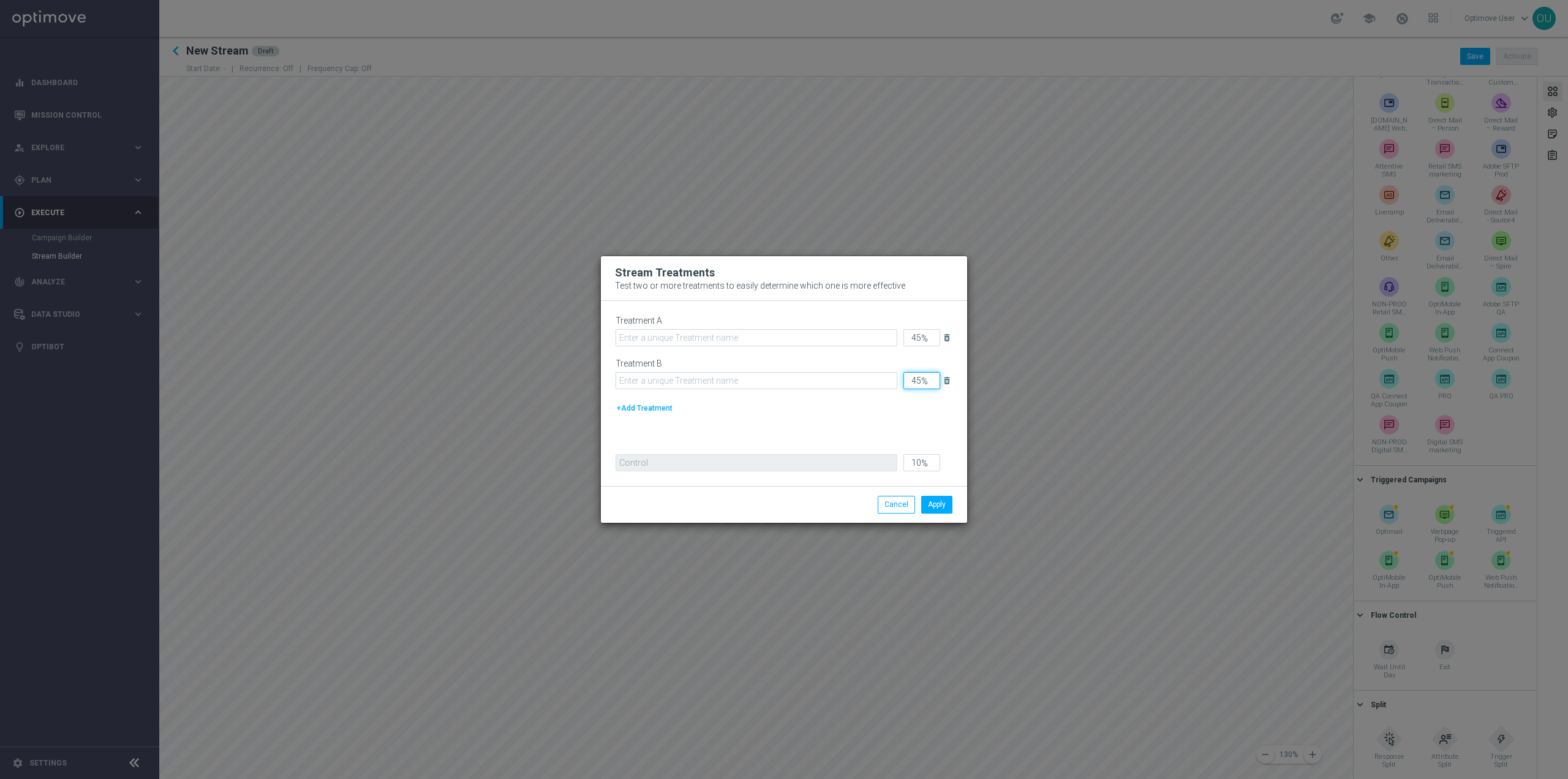
drag, startPoint x: 910, startPoint y: 378, endPoint x: 939, endPoint y: 383, distance: 29.4
click at [939, 383] on input "45" at bounding box center [921, 380] width 37 height 17
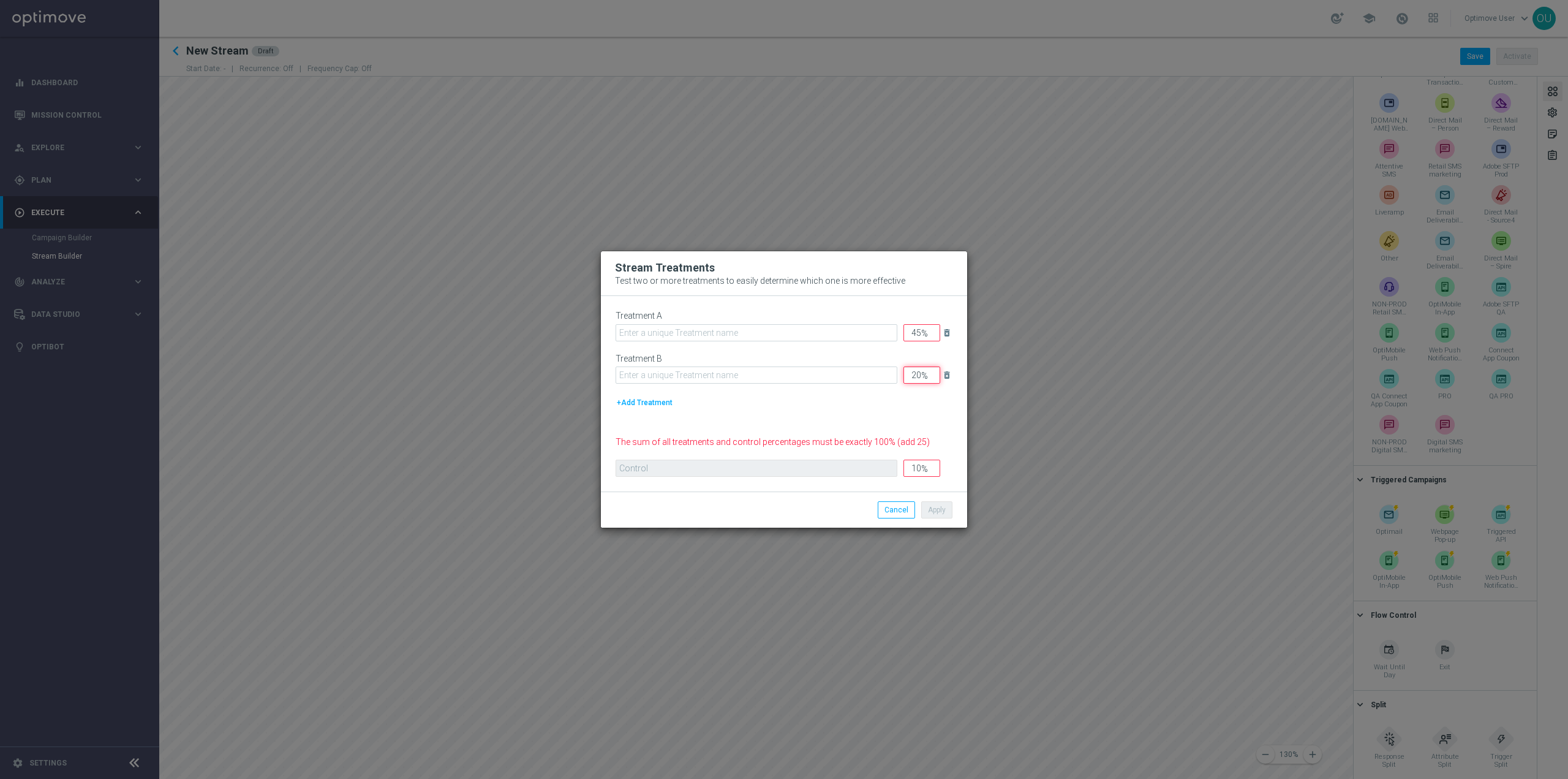
type input "20"
drag, startPoint x: 910, startPoint y: 339, endPoint x: 954, endPoint y: 345, distance: 44.4
click at [954, 345] on div "Treatment A 45 % delete_forever" at bounding box center [789, 329] width 349 height 37
type input "4"
drag, startPoint x: 904, startPoint y: 466, endPoint x: 957, endPoint y: 470, distance: 53.2
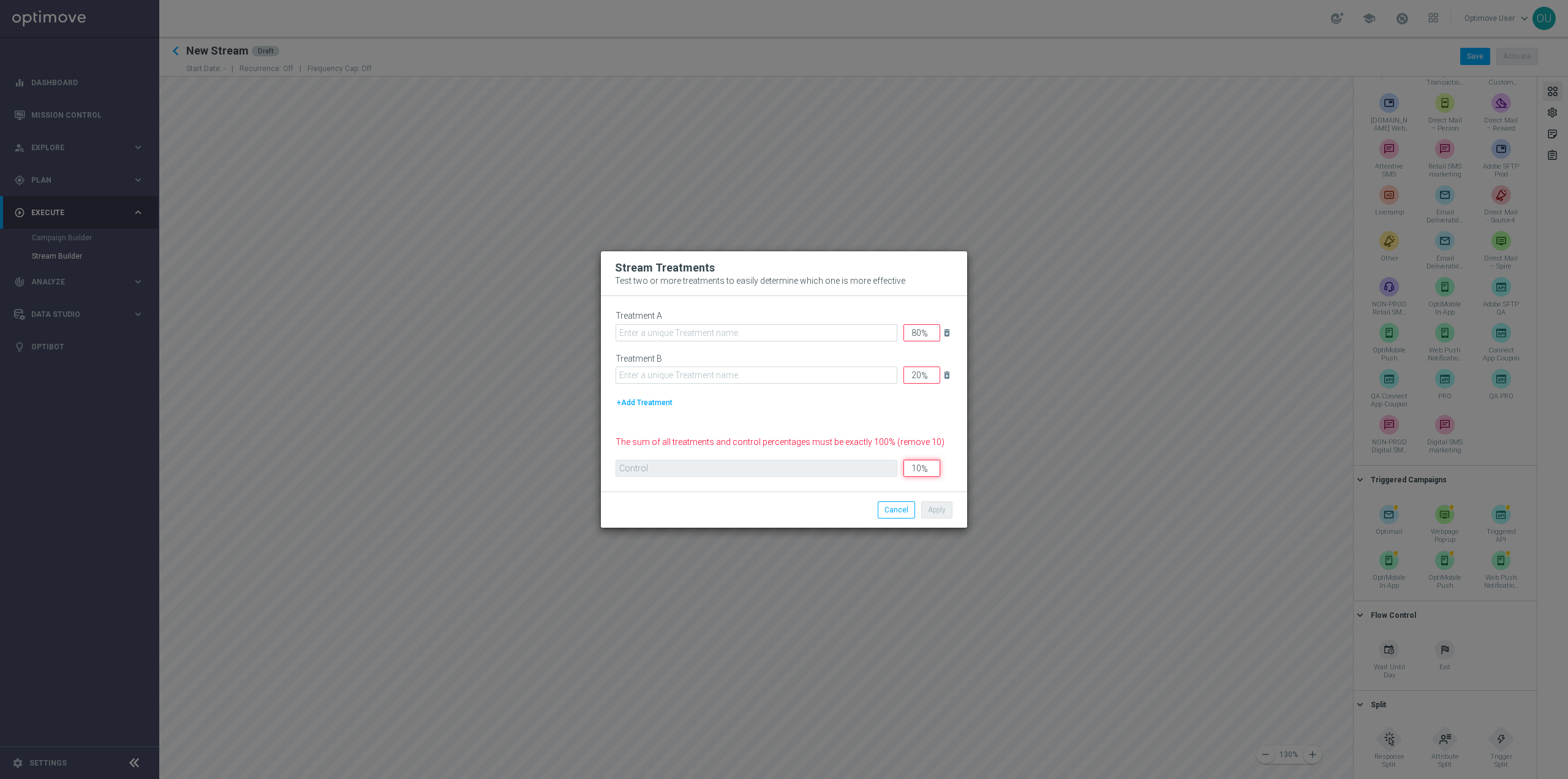
click at [957, 470] on div "Control 10 %" at bounding box center [789, 468] width 349 height 17
type input "50"
type input "0"
type input "50"
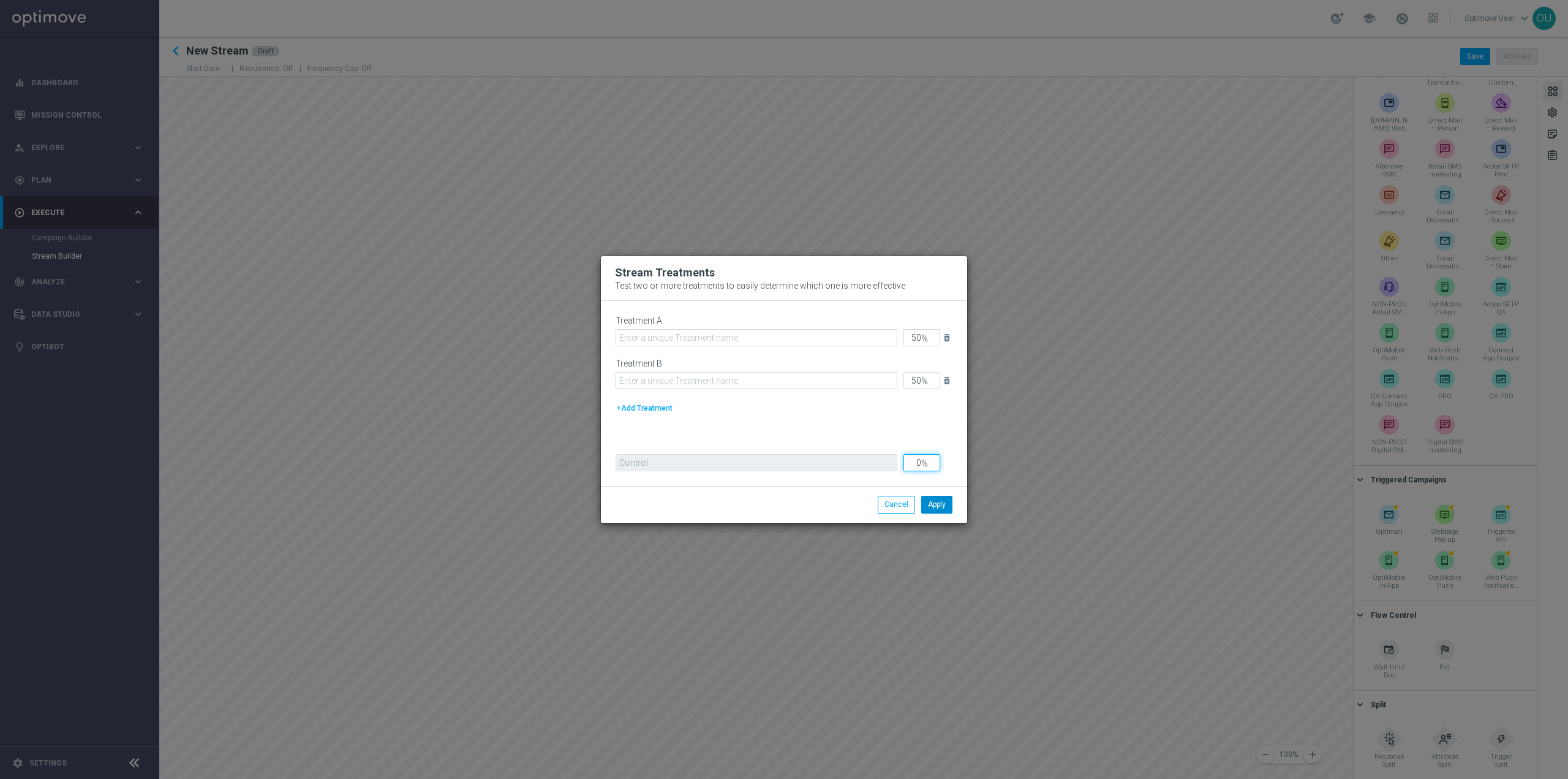
type input "0"
click at [939, 504] on button "Apply" at bounding box center [937, 504] width 31 height 17
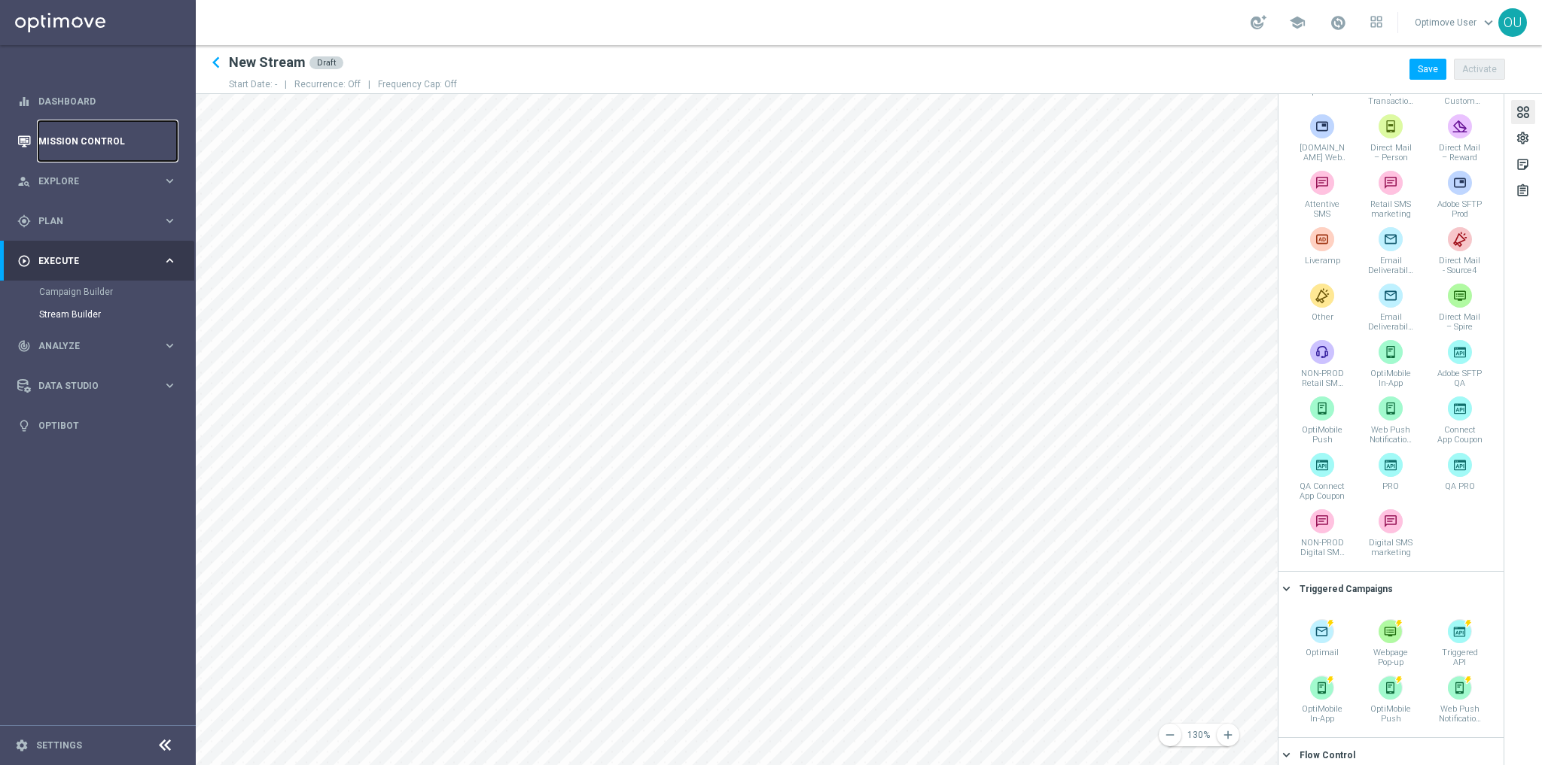
click at [101, 123] on link "Mission Control" at bounding box center [107, 141] width 138 height 40
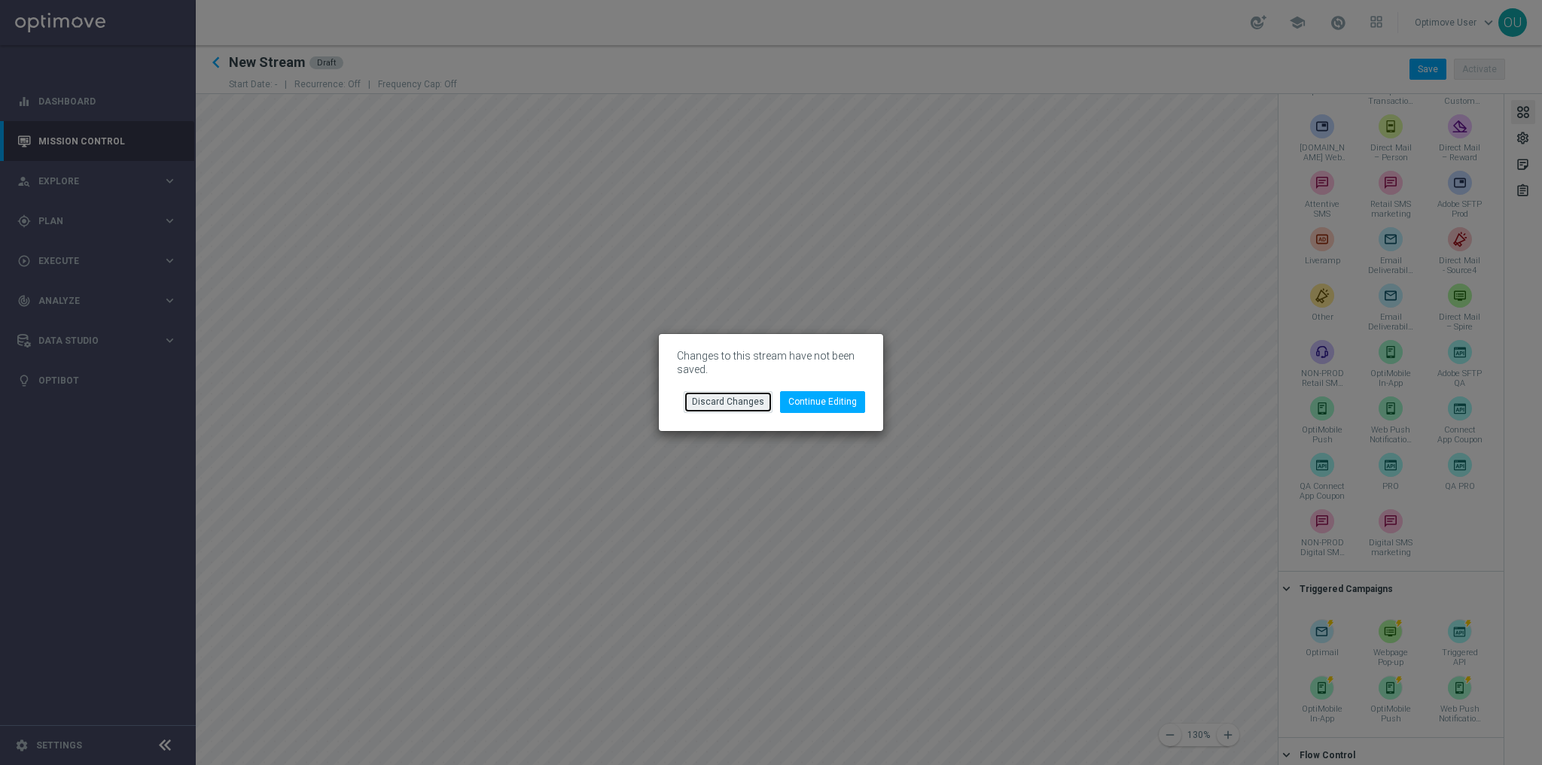
click at [756, 400] on button "Discard Changes" at bounding box center [727, 401] width 89 height 21
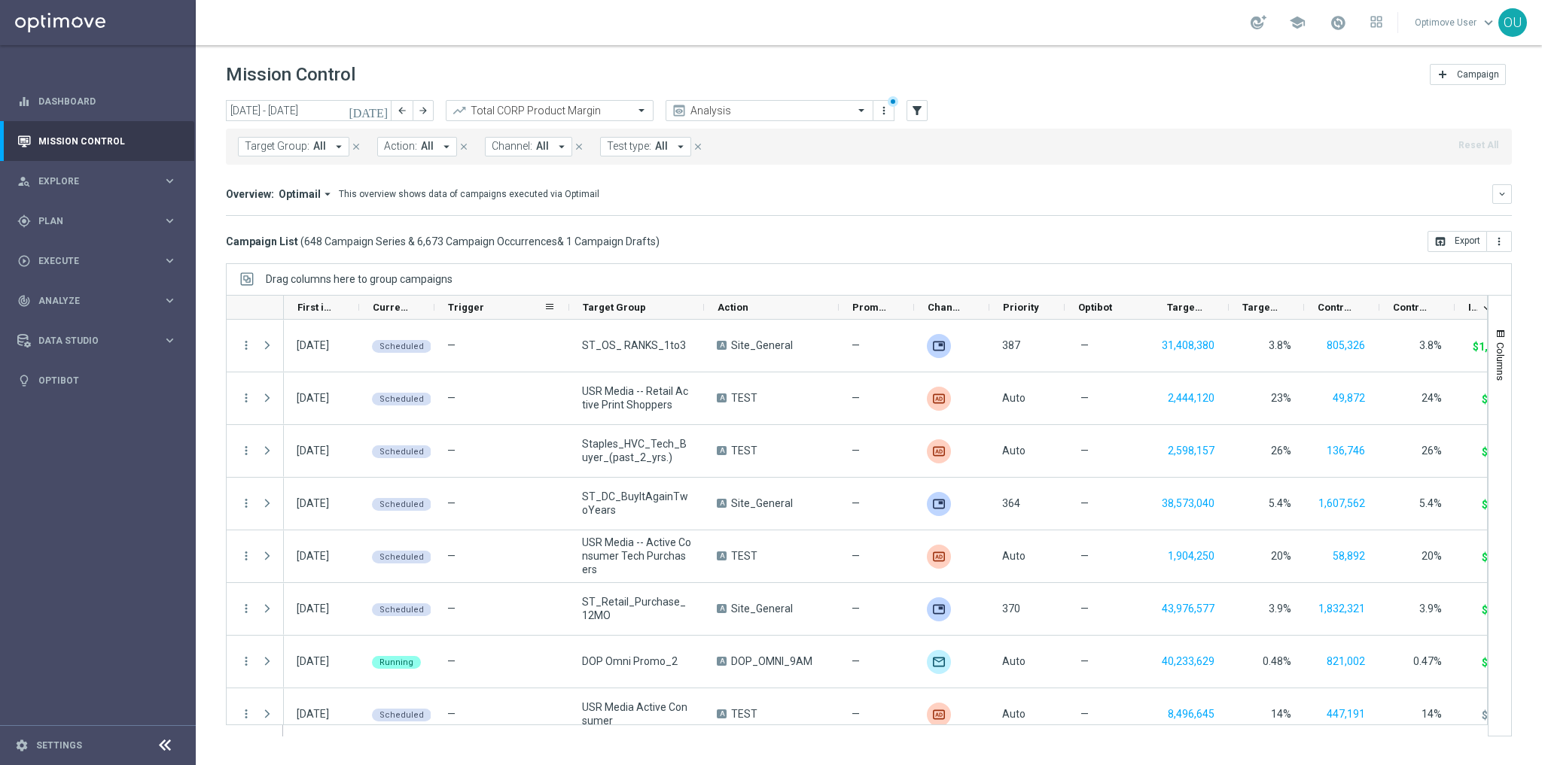
click at [479, 306] on div "Trigger" at bounding box center [496, 307] width 96 height 23
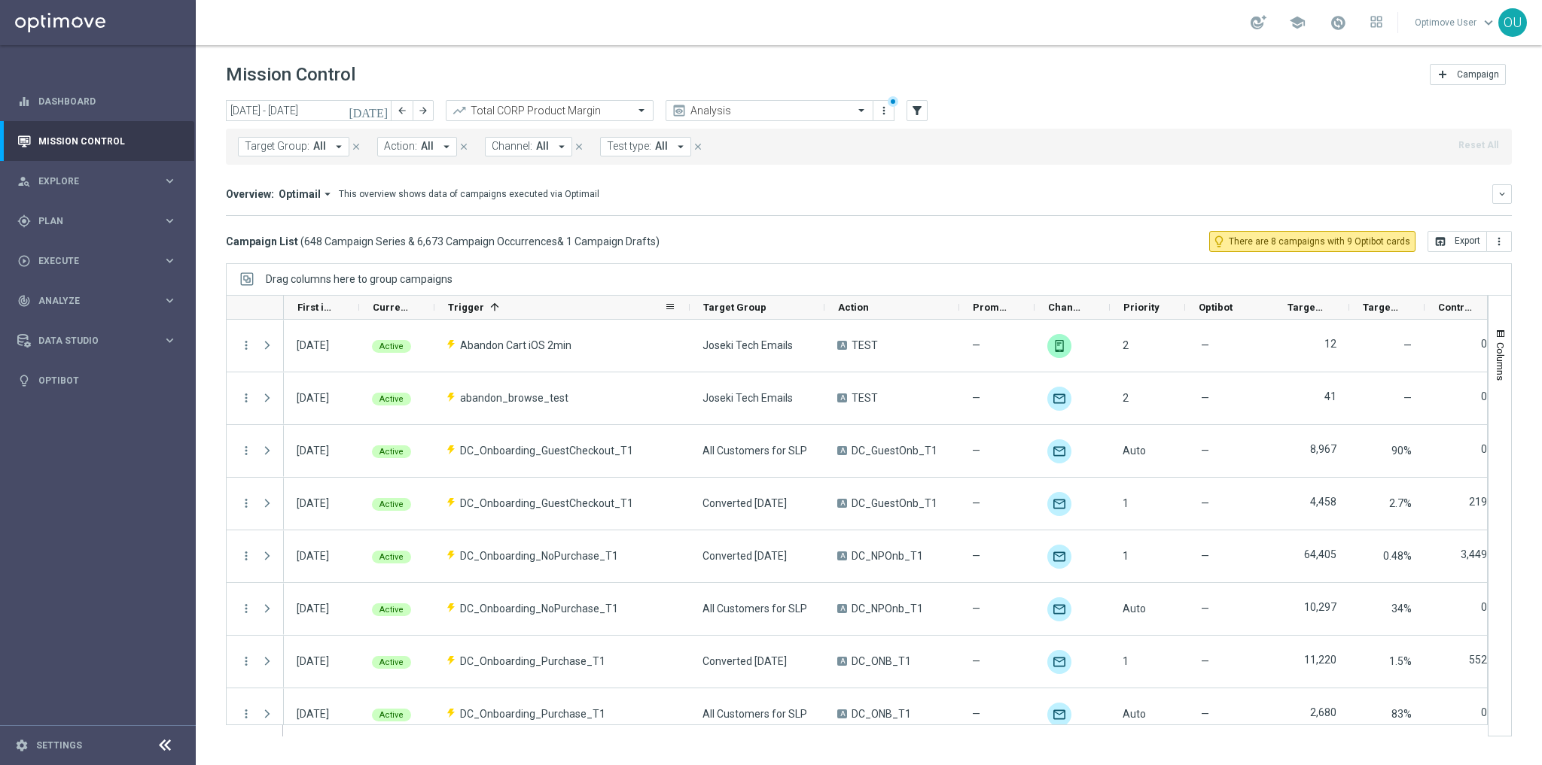
drag, startPoint x: 566, startPoint y: 306, endPoint x: 686, endPoint y: 306, distance: 120.4
click at [686, 306] on div at bounding box center [689, 307] width 6 height 23
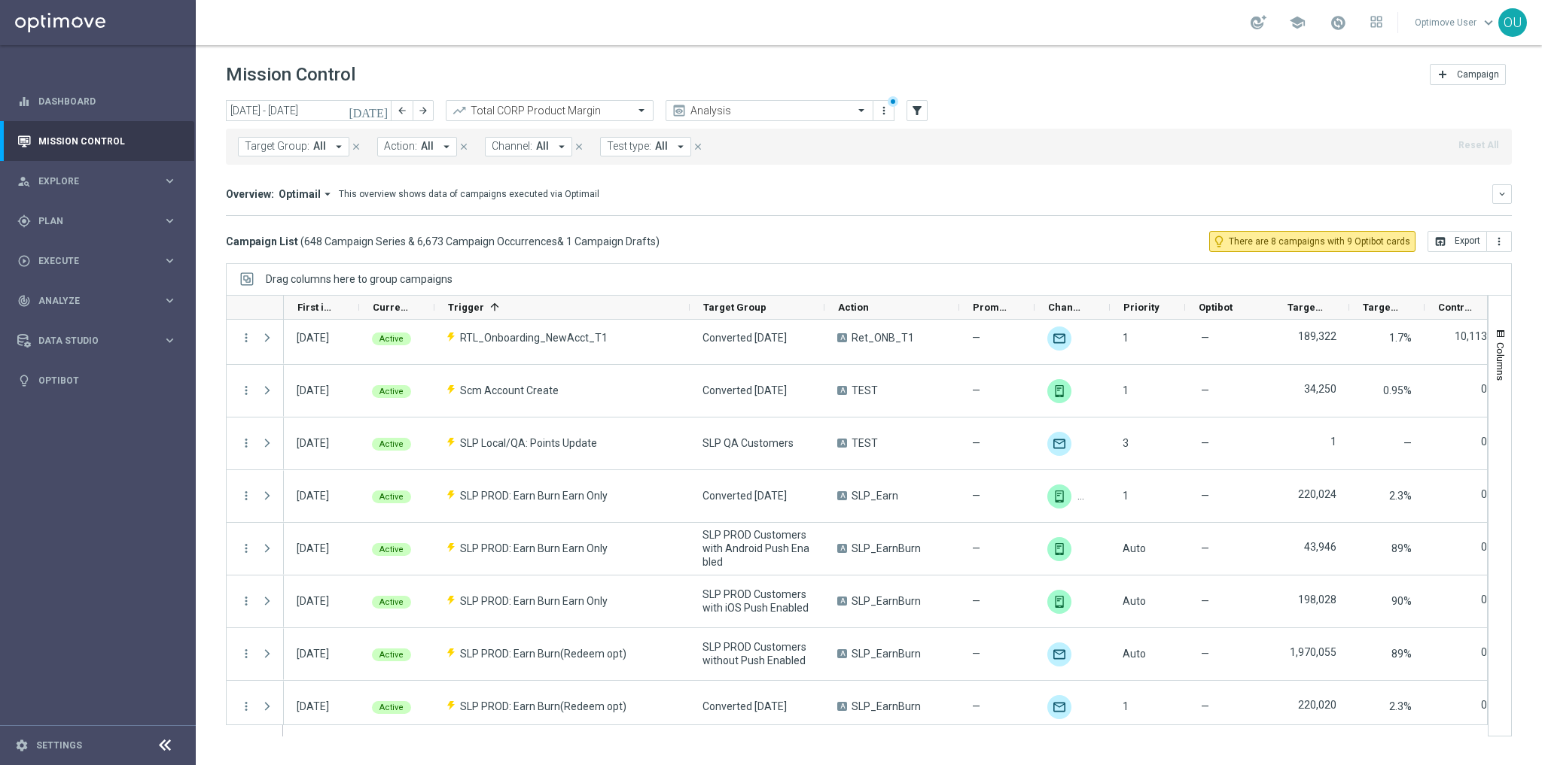
scroll to position [1262, 0]
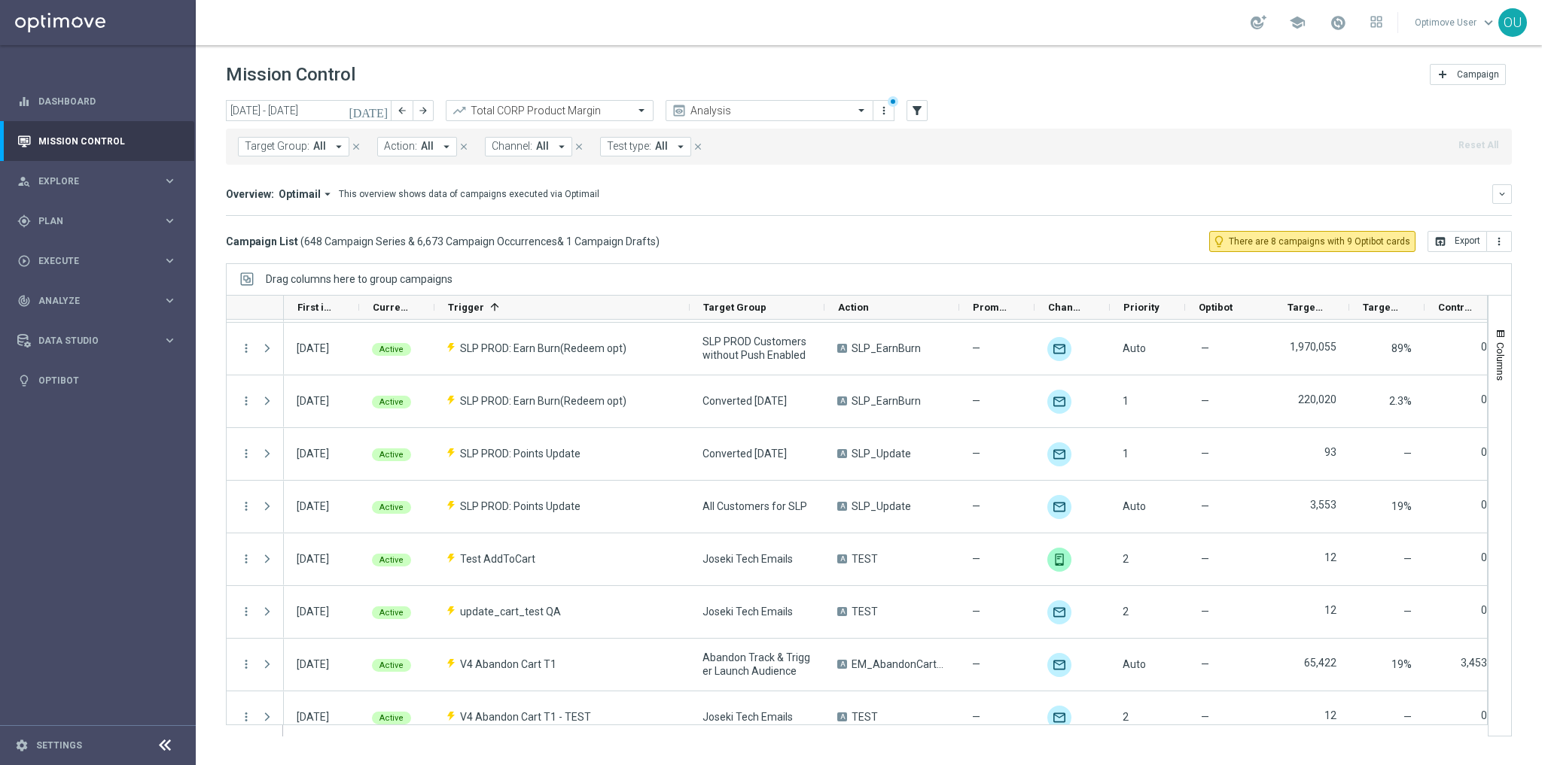
click at [930, 109] on div "[DATE] [DATE] - [DATE] arrow_back arrow_forward Total CORP Product Margin trend…" at bounding box center [869, 111] width 1286 height 23
click at [921, 108] on icon "filter_alt" at bounding box center [917, 111] width 14 height 14
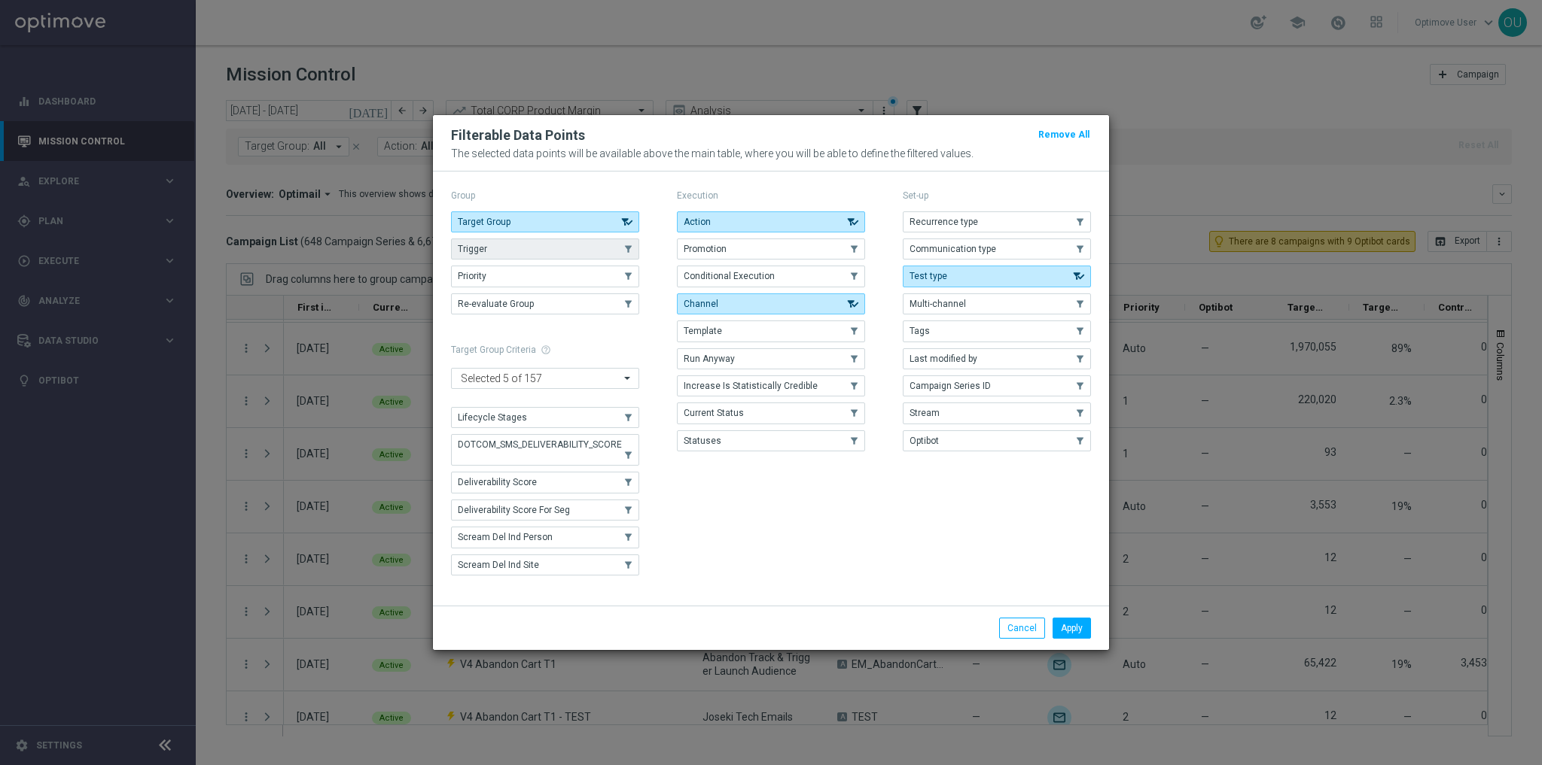
click at [518, 294] on button "Re-evaluate Group" at bounding box center [545, 304] width 188 height 21
click at [514, 300] on span "Re-evaluate Group" at bounding box center [496, 304] width 76 height 11
click at [534, 247] on button "Trigger" at bounding box center [545, 249] width 188 height 21
click at [1058, 630] on button "Apply" at bounding box center [1071, 628] width 38 height 21
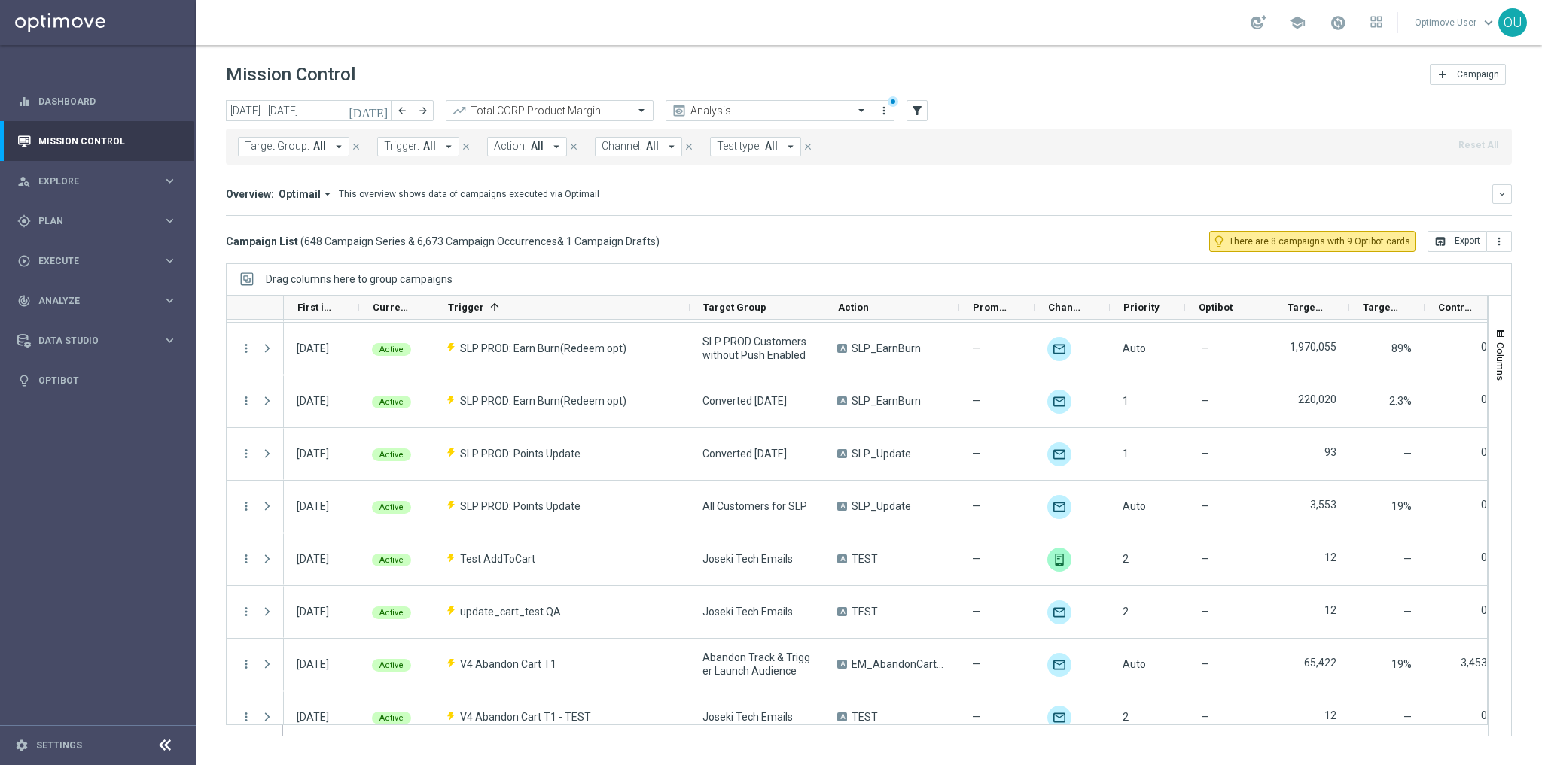
click at [407, 142] on span "Trigger:" at bounding box center [401, 146] width 35 height 13
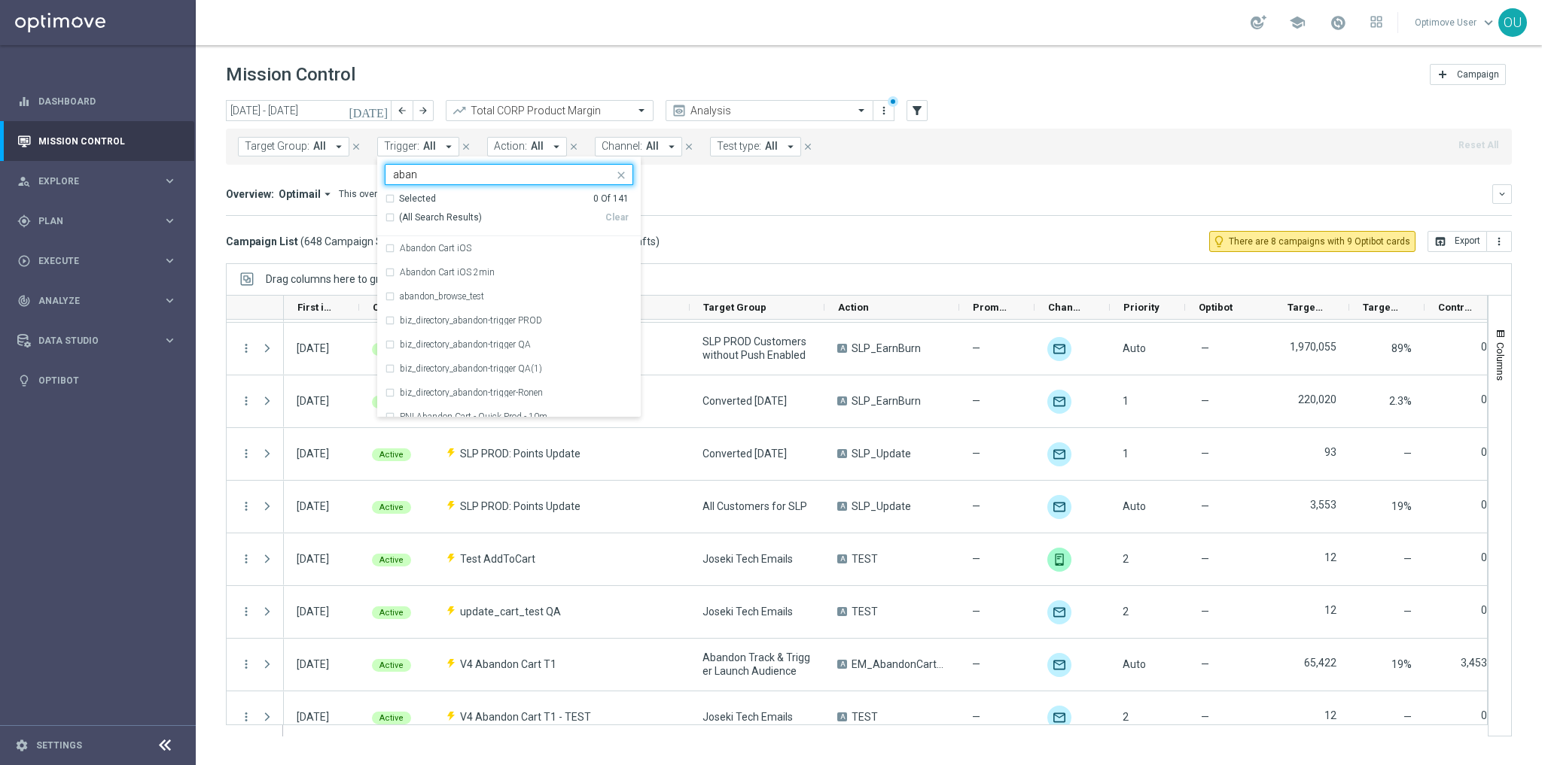
click at [385, 215] on div "(All Search Results)" at bounding box center [495, 218] width 221 height 13
type input "aban"
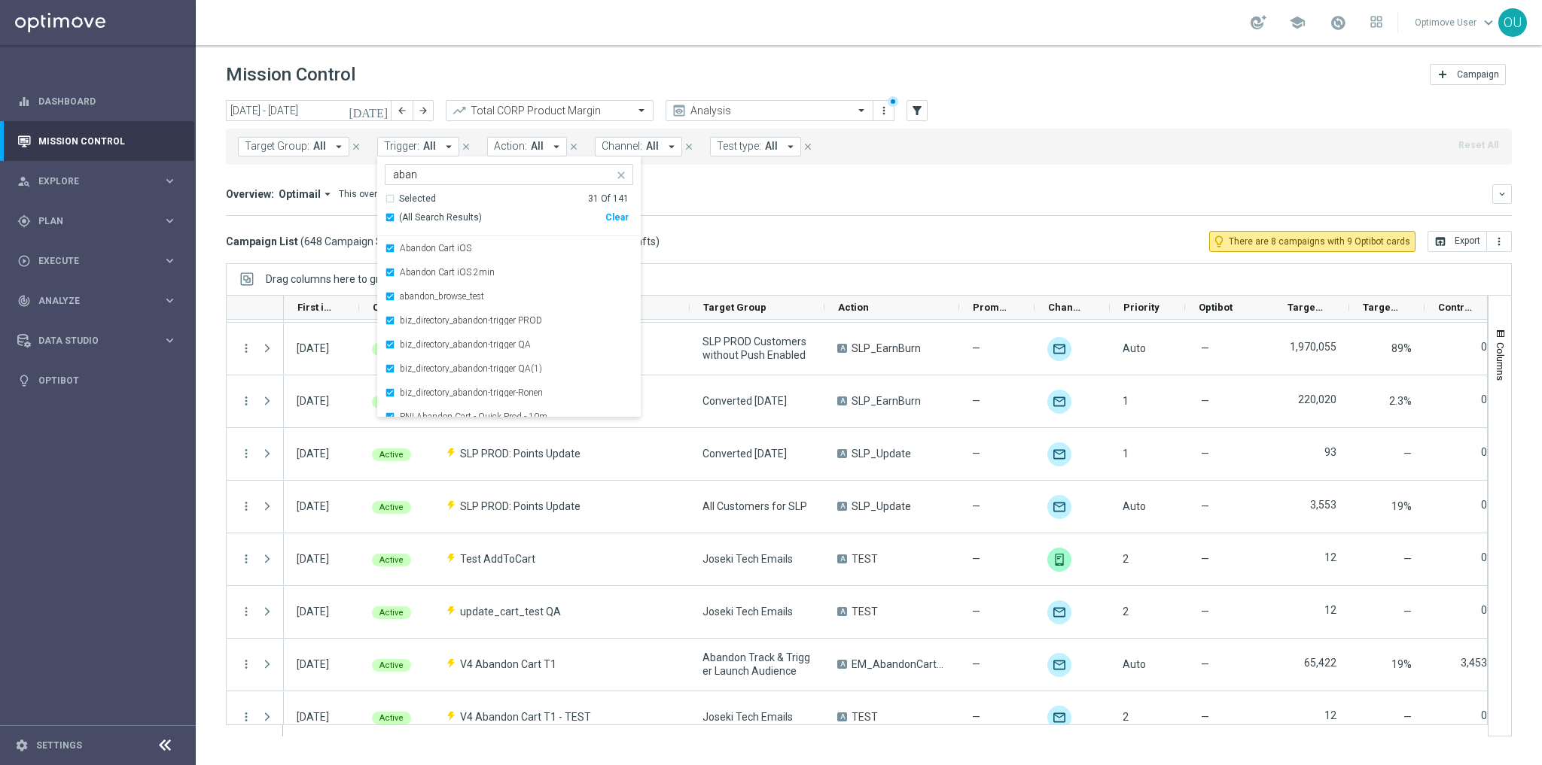
click at [777, 259] on div "[DATE] [DATE] - [DATE] arrow_back arrow_forward Total CORP Product Margin trend…" at bounding box center [869, 426] width 1346 height 652
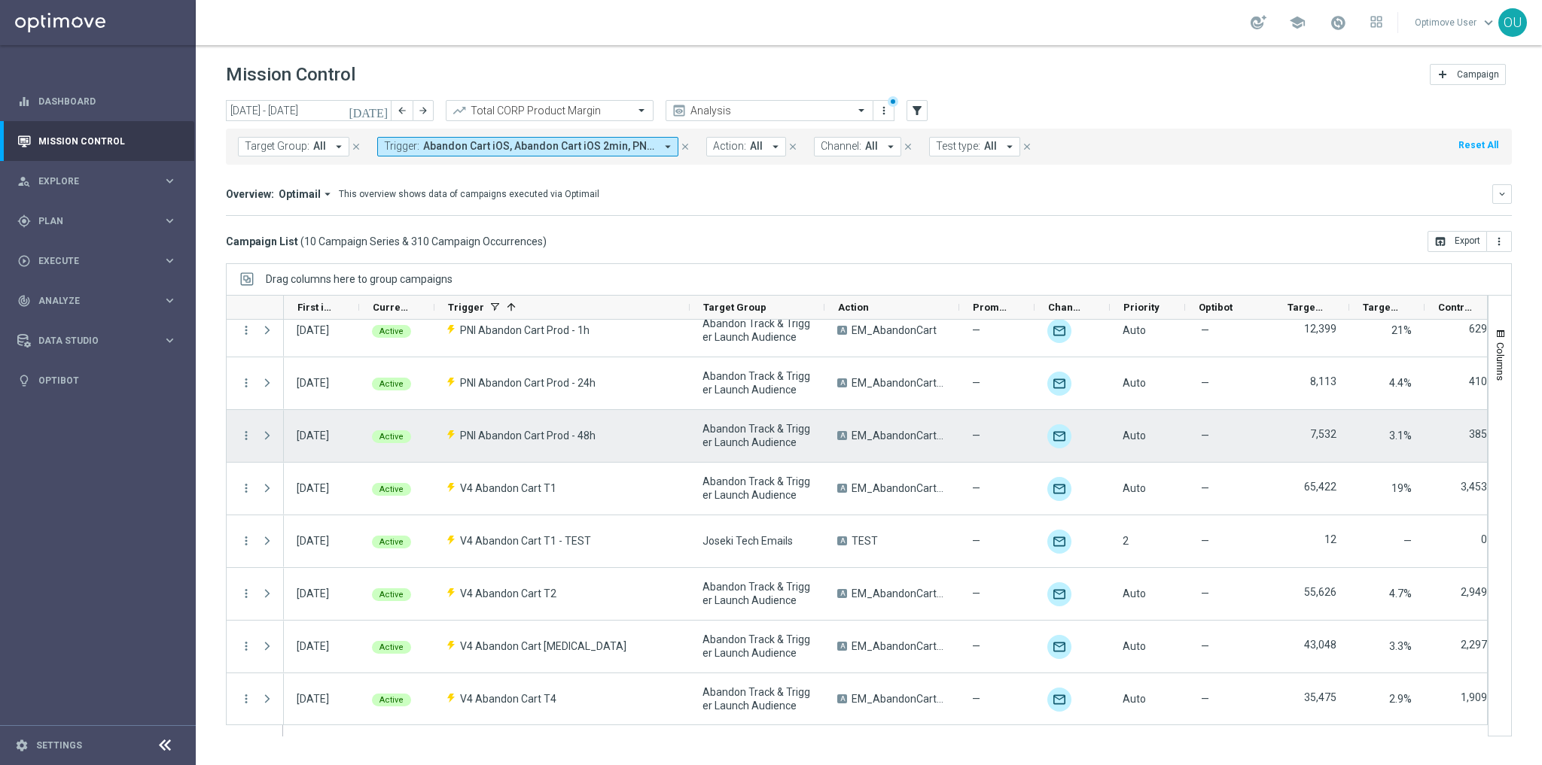
scroll to position [0, 0]
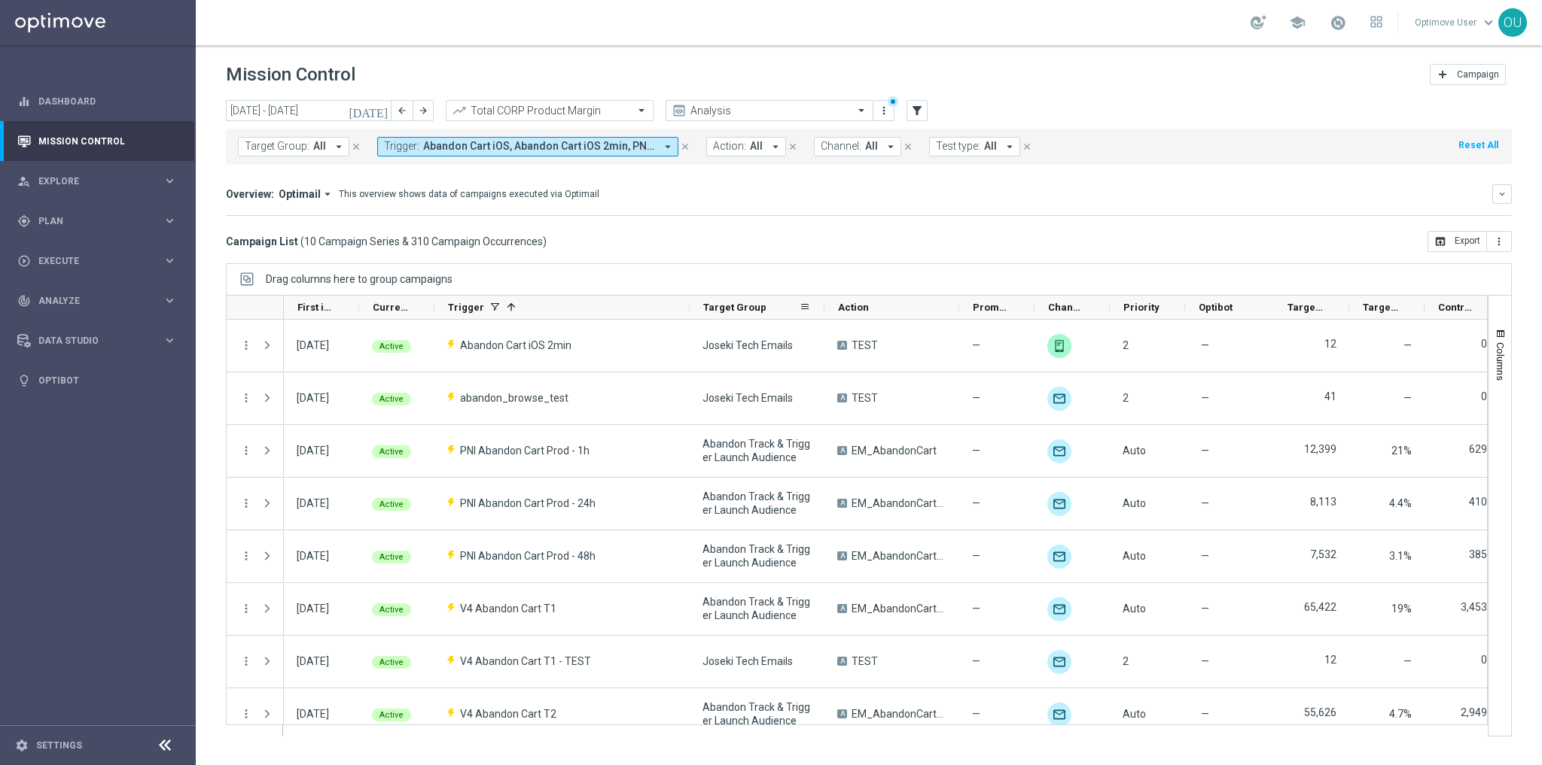
click at [824, 312] on div "Action" at bounding box center [891, 308] width 135 height 24
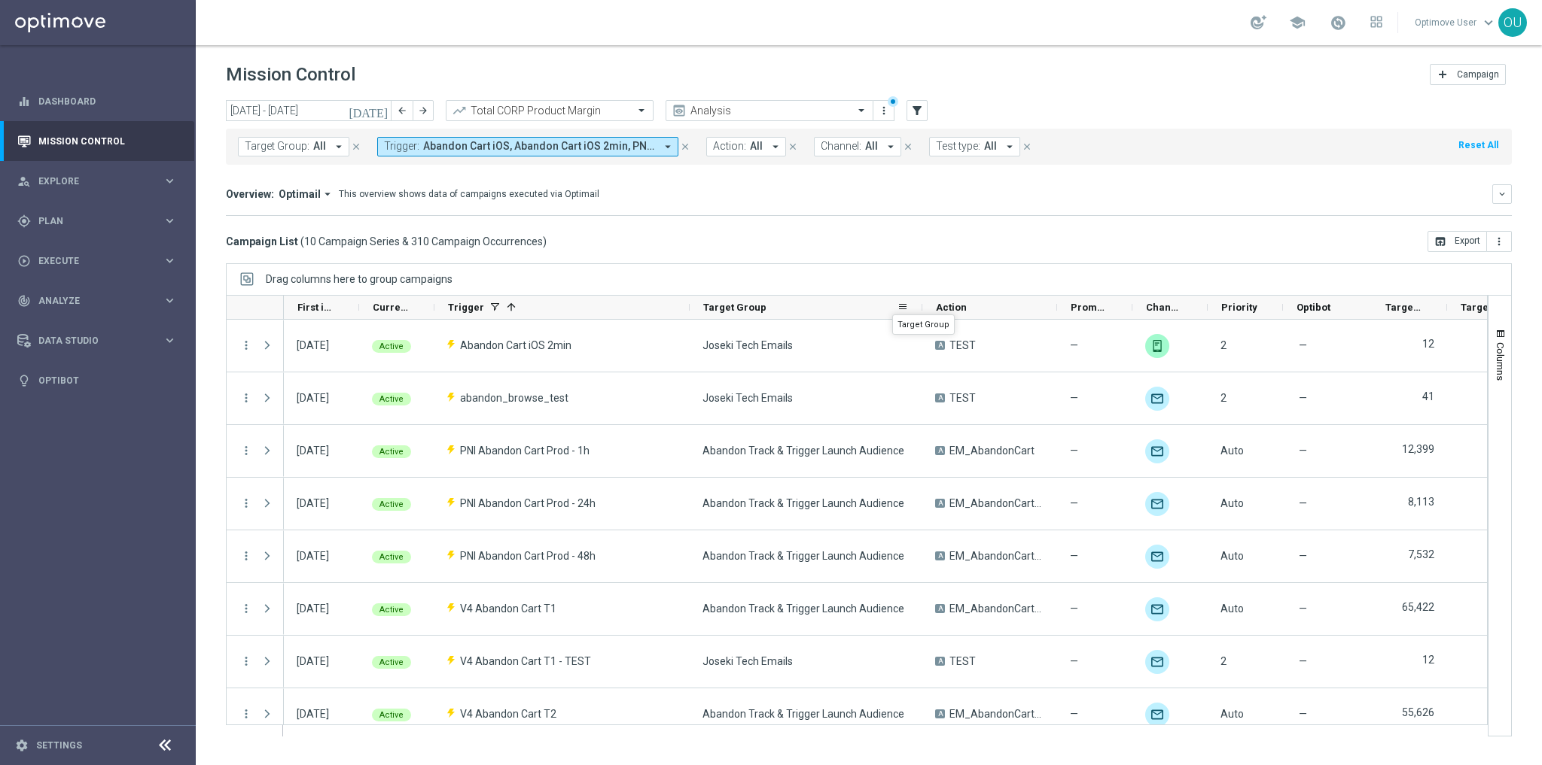
drag, startPoint x: 820, startPoint y: 310, endPoint x: 918, endPoint y: 301, distance: 98.3
click at [919, 301] on div at bounding box center [922, 307] width 6 height 23
click at [1388, 308] on span "Targeted Customers" at bounding box center [1403, 307] width 36 height 11
click at [1388, 306] on span "Targeted Customers" at bounding box center [1395, 307] width 20 height 11
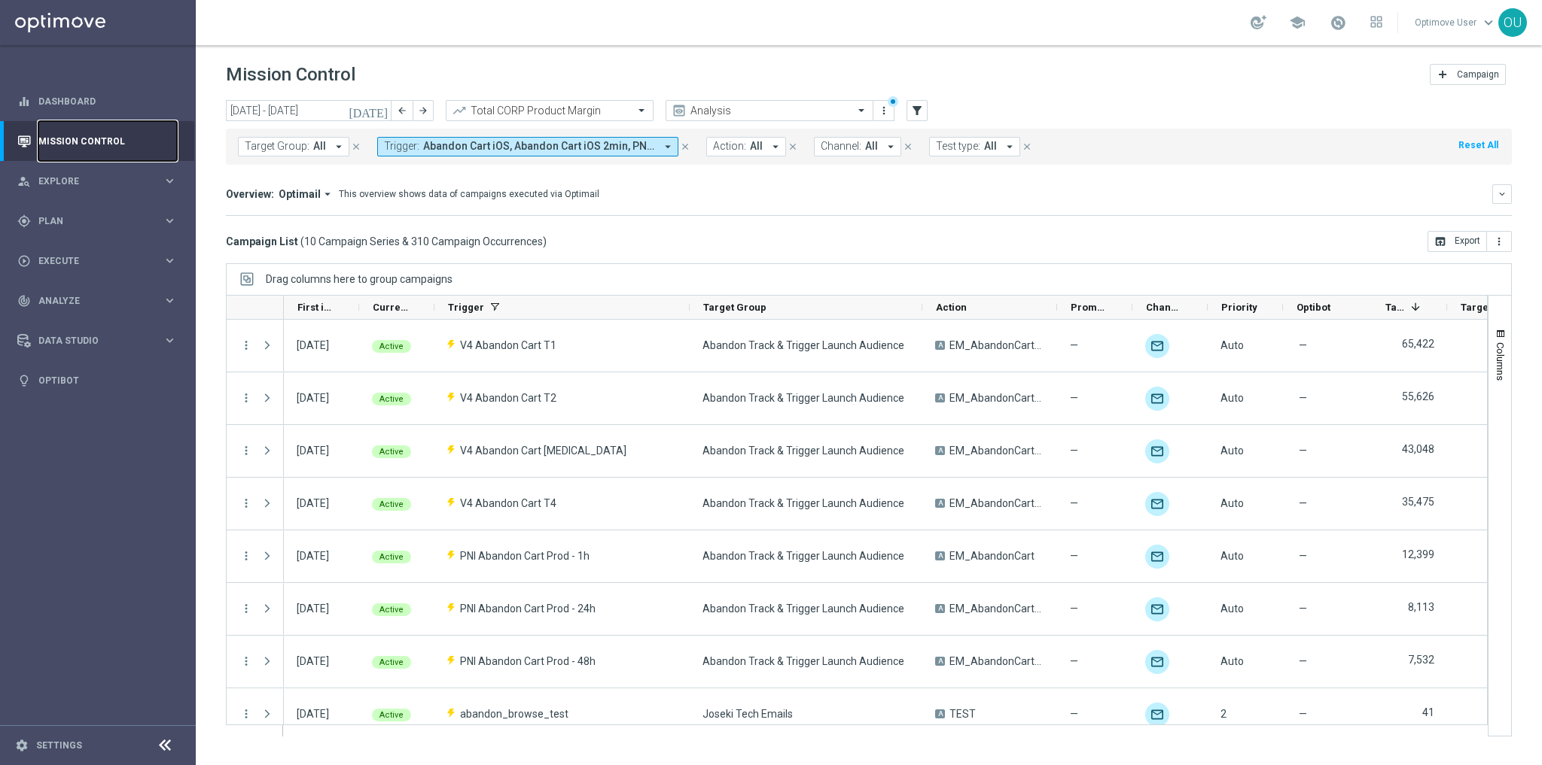
click at [115, 148] on link "Mission Control" at bounding box center [107, 141] width 138 height 40
click at [86, 102] on link "Dashboard" at bounding box center [107, 101] width 138 height 40
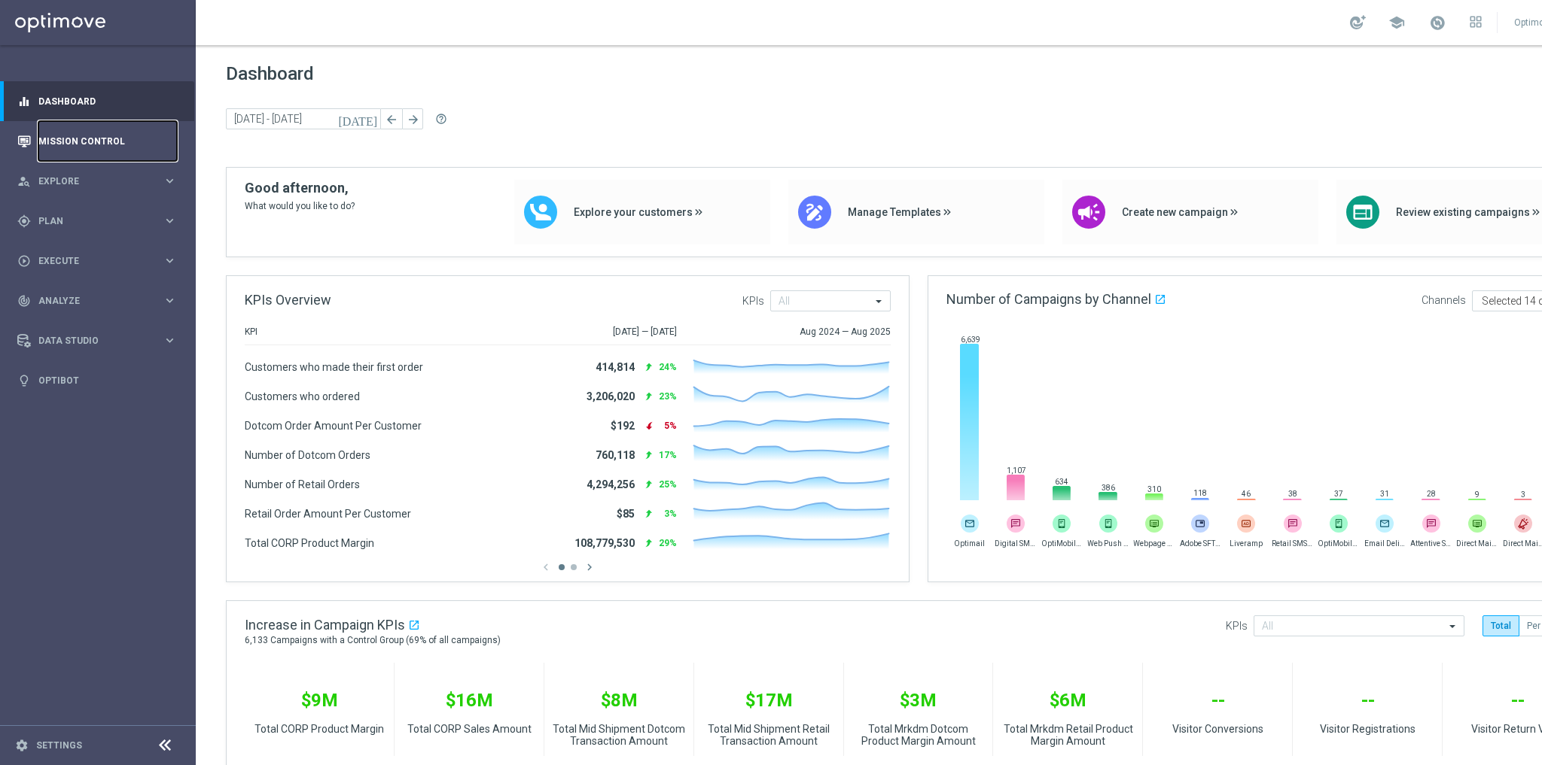
click at [145, 135] on link "Mission Control" at bounding box center [107, 141] width 138 height 40
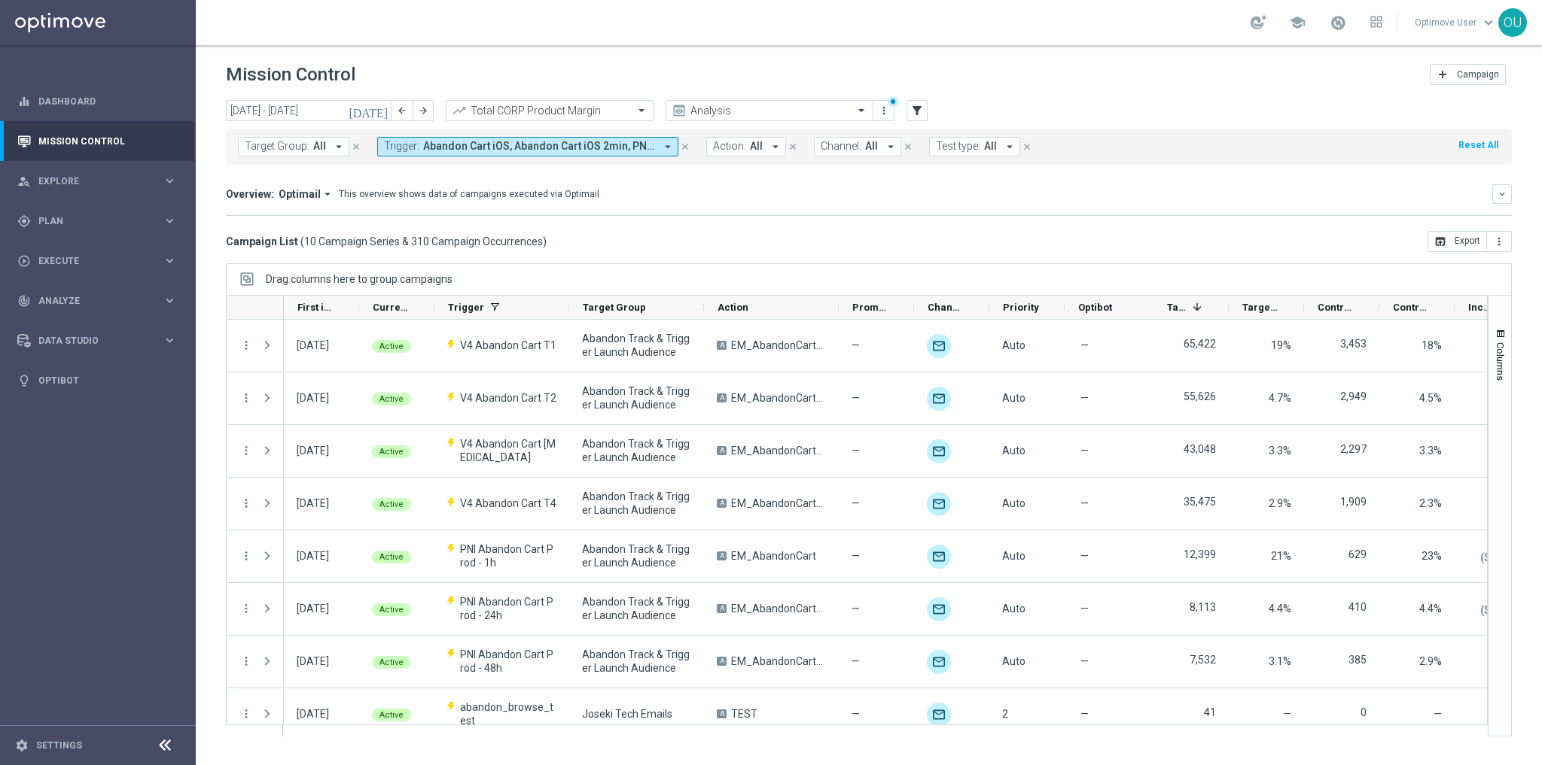
click at [423, 148] on span "Abandon Cart iOS, Abandon Cart iOS 2min, PNI Abandon Cart - Quick Prod - 10m, P…" at bounding box center [539, 146] width 232 height 13
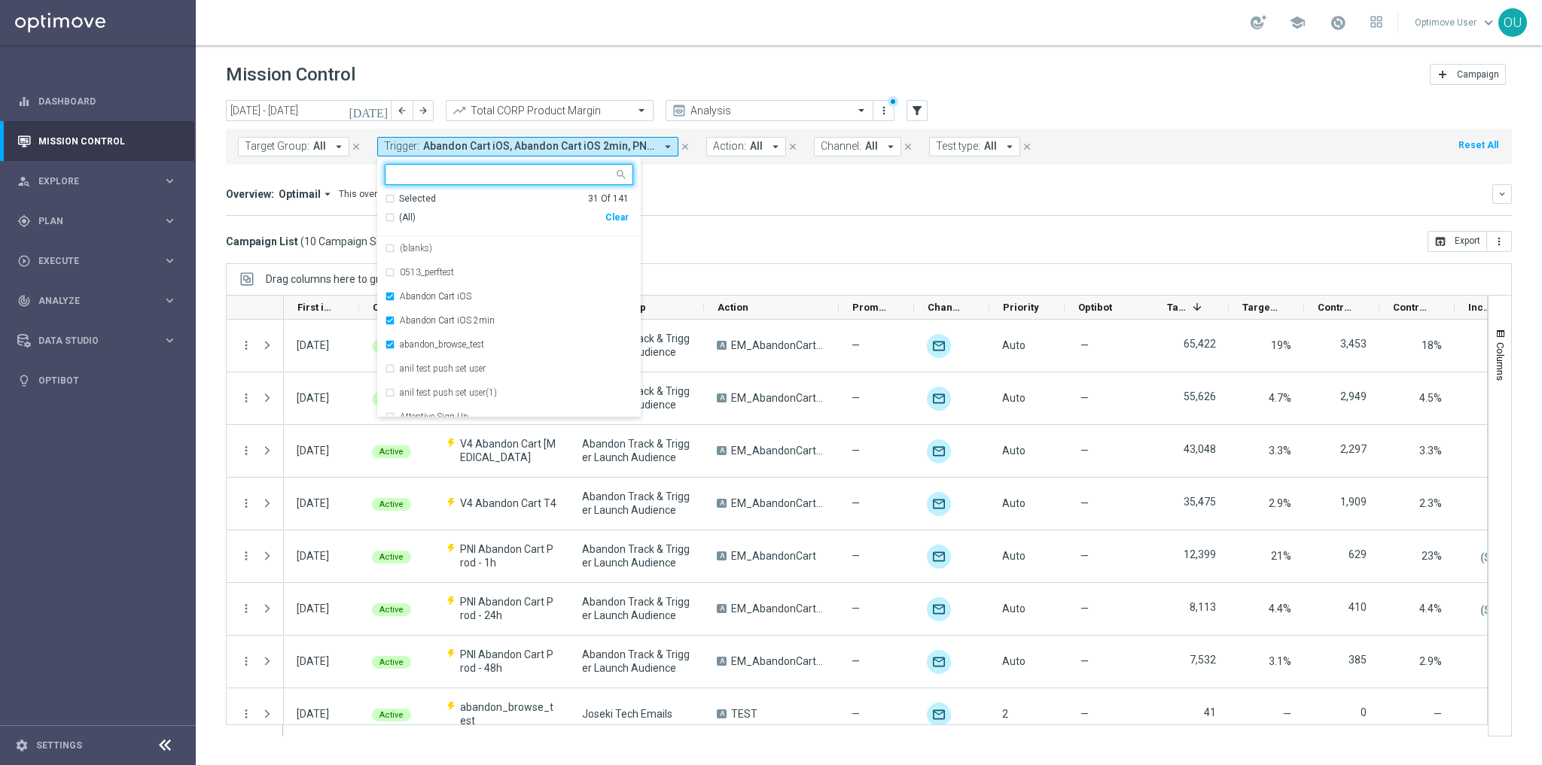
click at [388, 208] on div "(All) Clear" at bounding box center [507, 217] width 244 height 25
click at [722, 217] on mini-dashboard "Overview: Optimail arrow_drop_down This overview shows data of campaigns execut…" at bounding box center [869, 198] width 1286 height 66
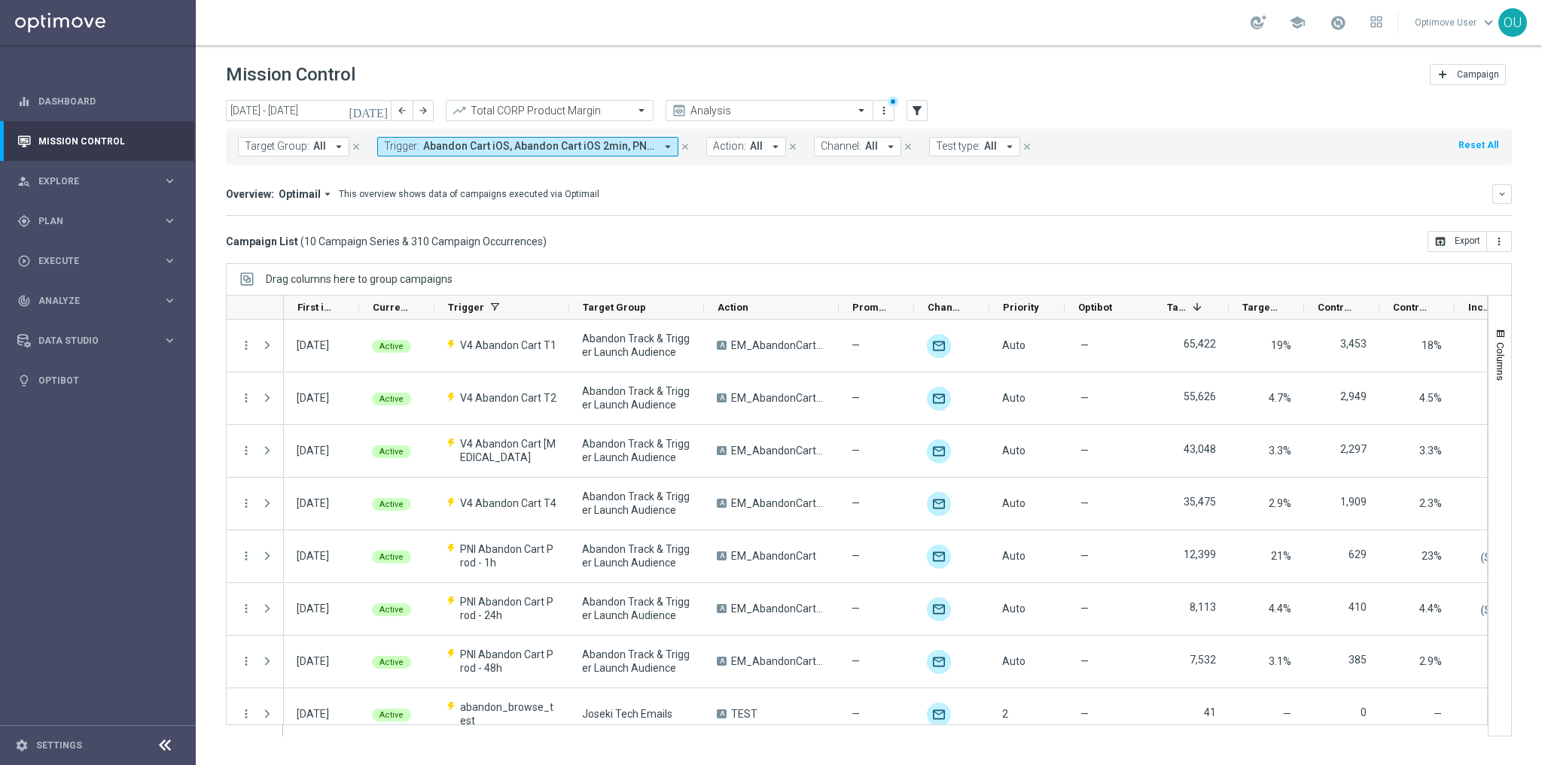
click at [411, 151] on span "Trigger:" at bounding box center [401, 146] width 35 height 13
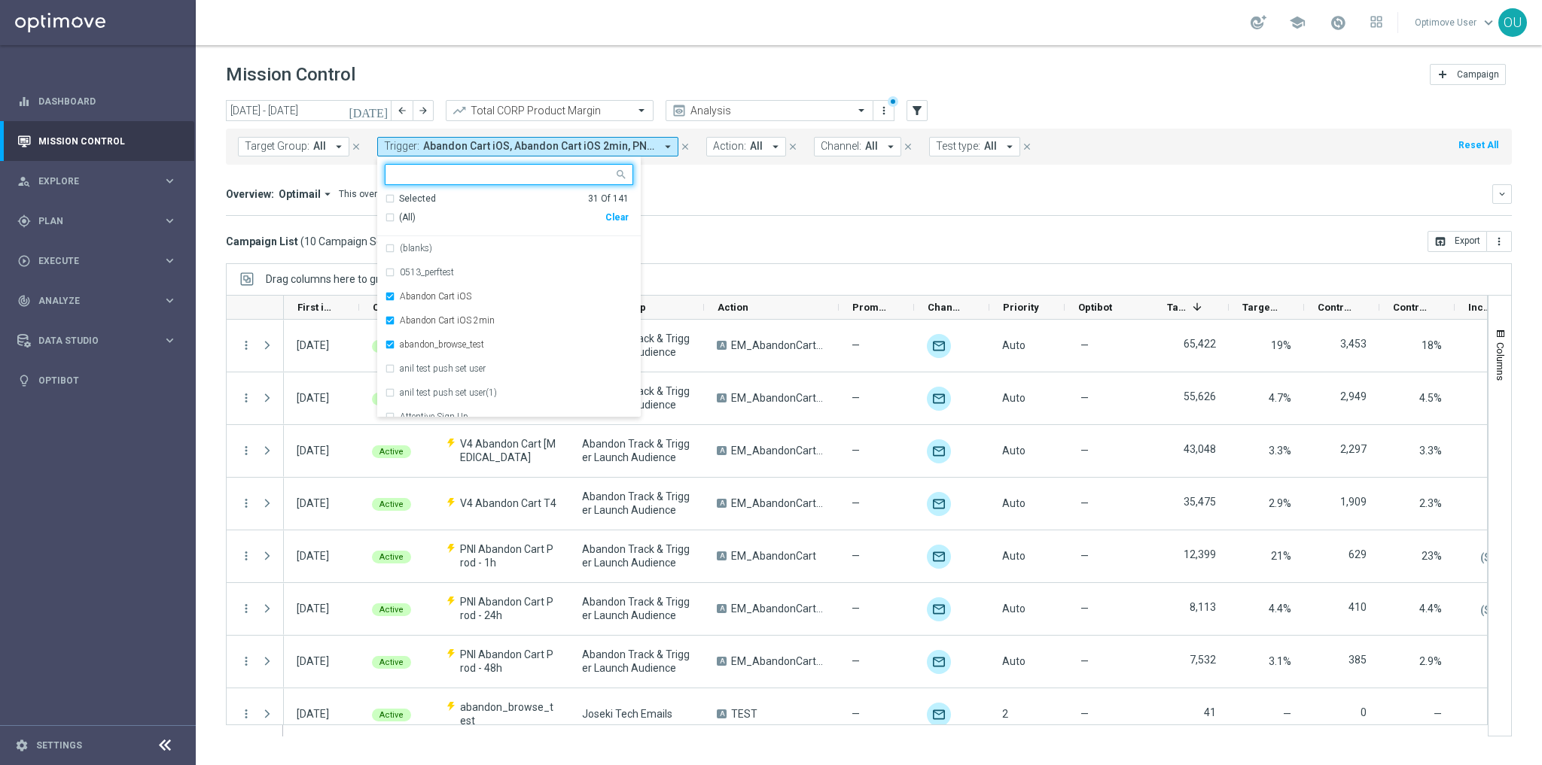
click at [388, 214] on div "(All)" at bounding box center [495, 218] width 221 height 13
click at [840, 266] on div "Drag columns here to group campaigns" at bounding box center [869, 279] width 1286 height 32
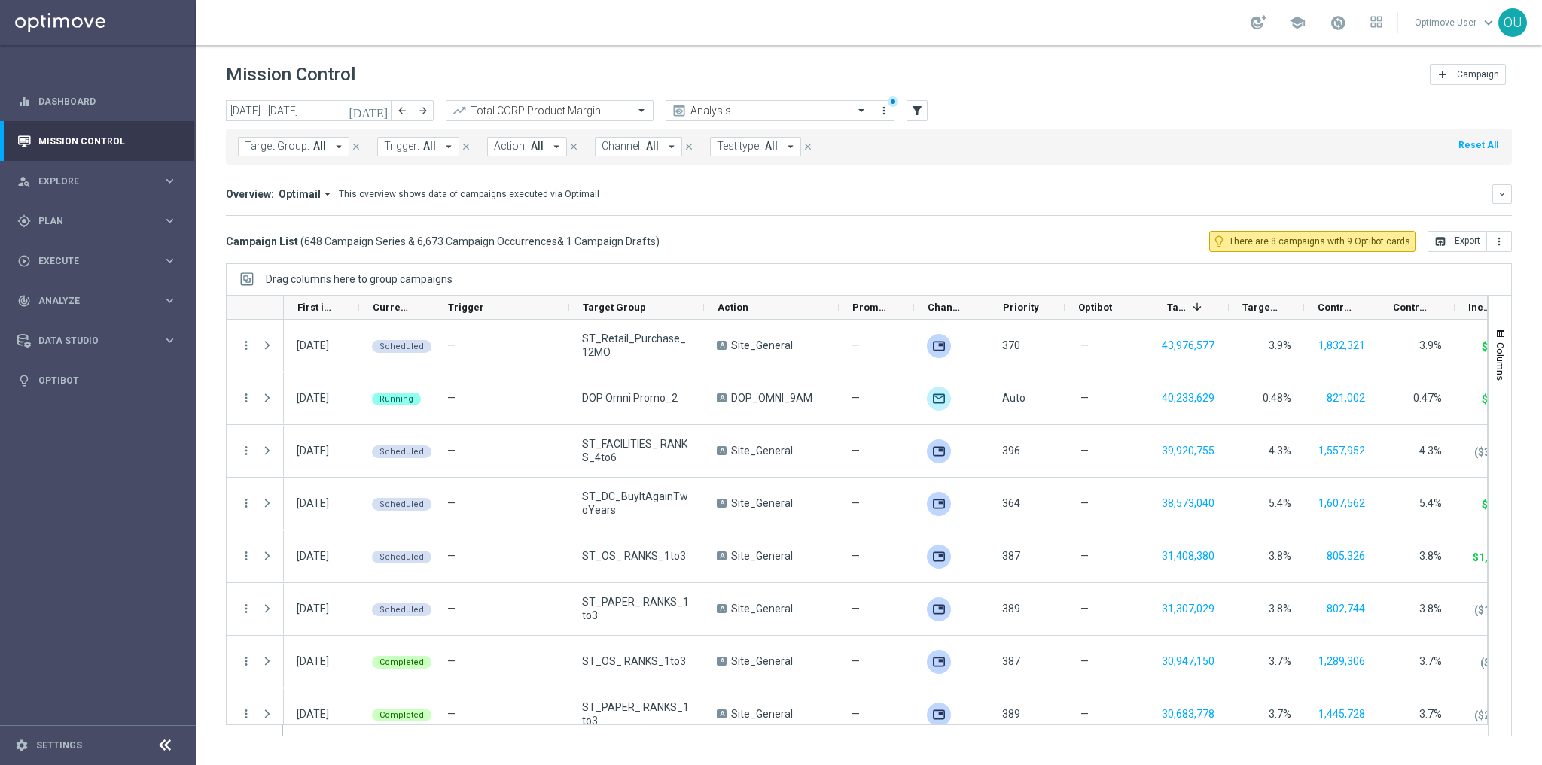
click at [629, 147] on span "Channel:" at bounding box center [621, 146] width 41 height 13
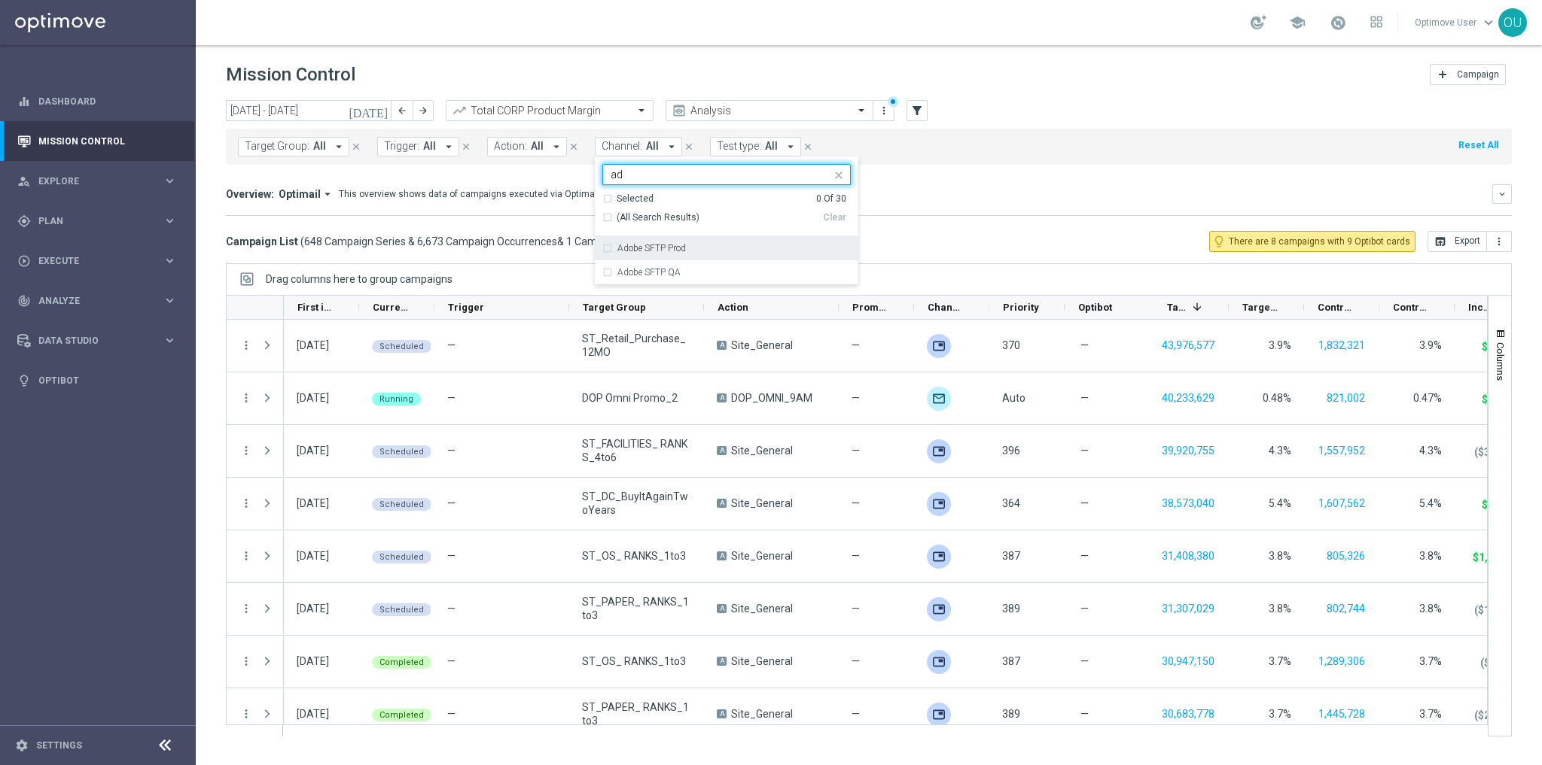
click at [656, 250] on label "Adobe SFTP Prod" at bounding box center [651, 248] width 68 height 9
type input "ad"
click at [1076, 228] on mini-dashboard "Overview: Optimail arrow_drop_down This overview shows data of campaigns execut…" at bounding box center [869, 198] width 1286 height 66
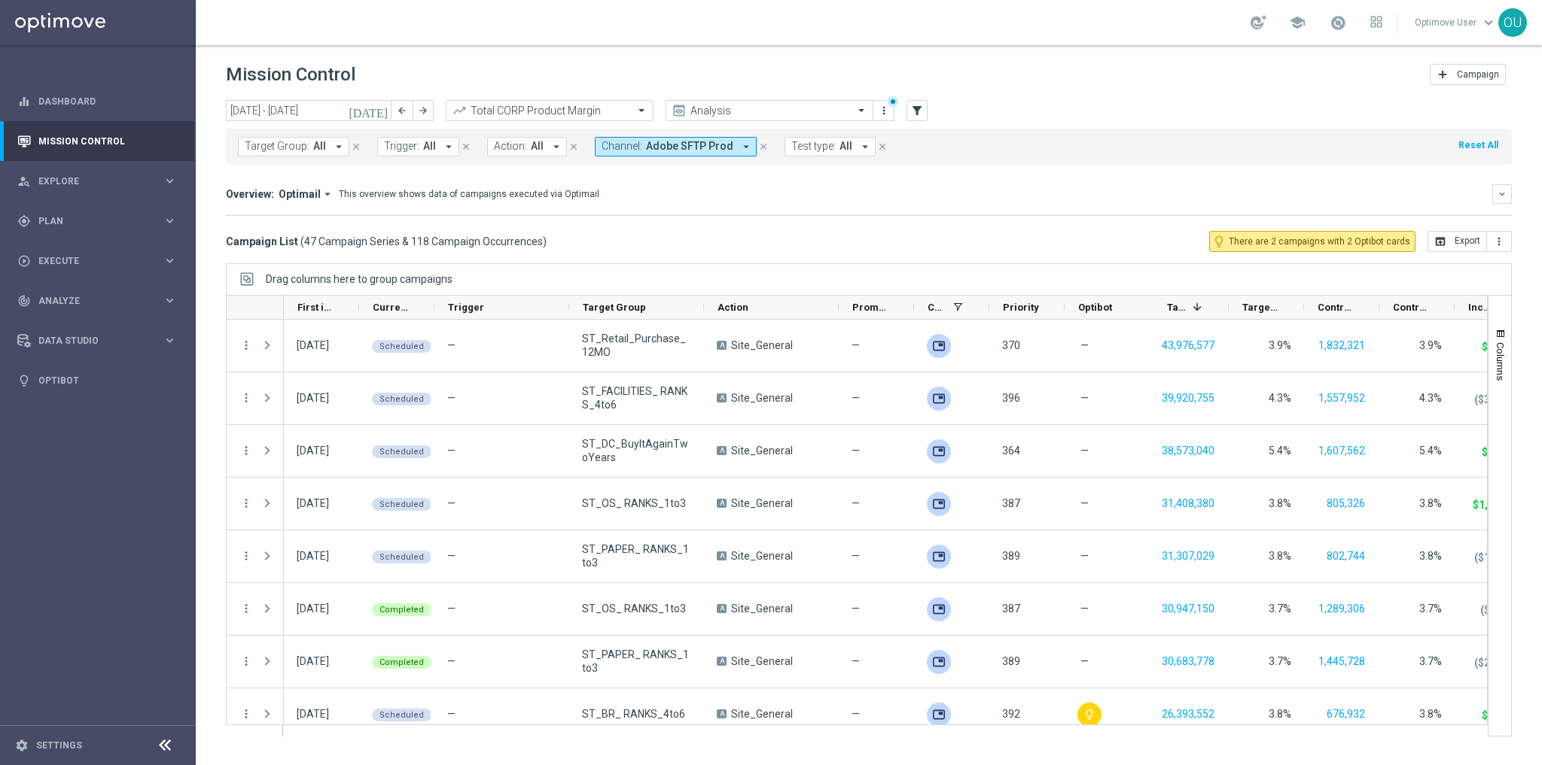
scroll to position [220, 0]
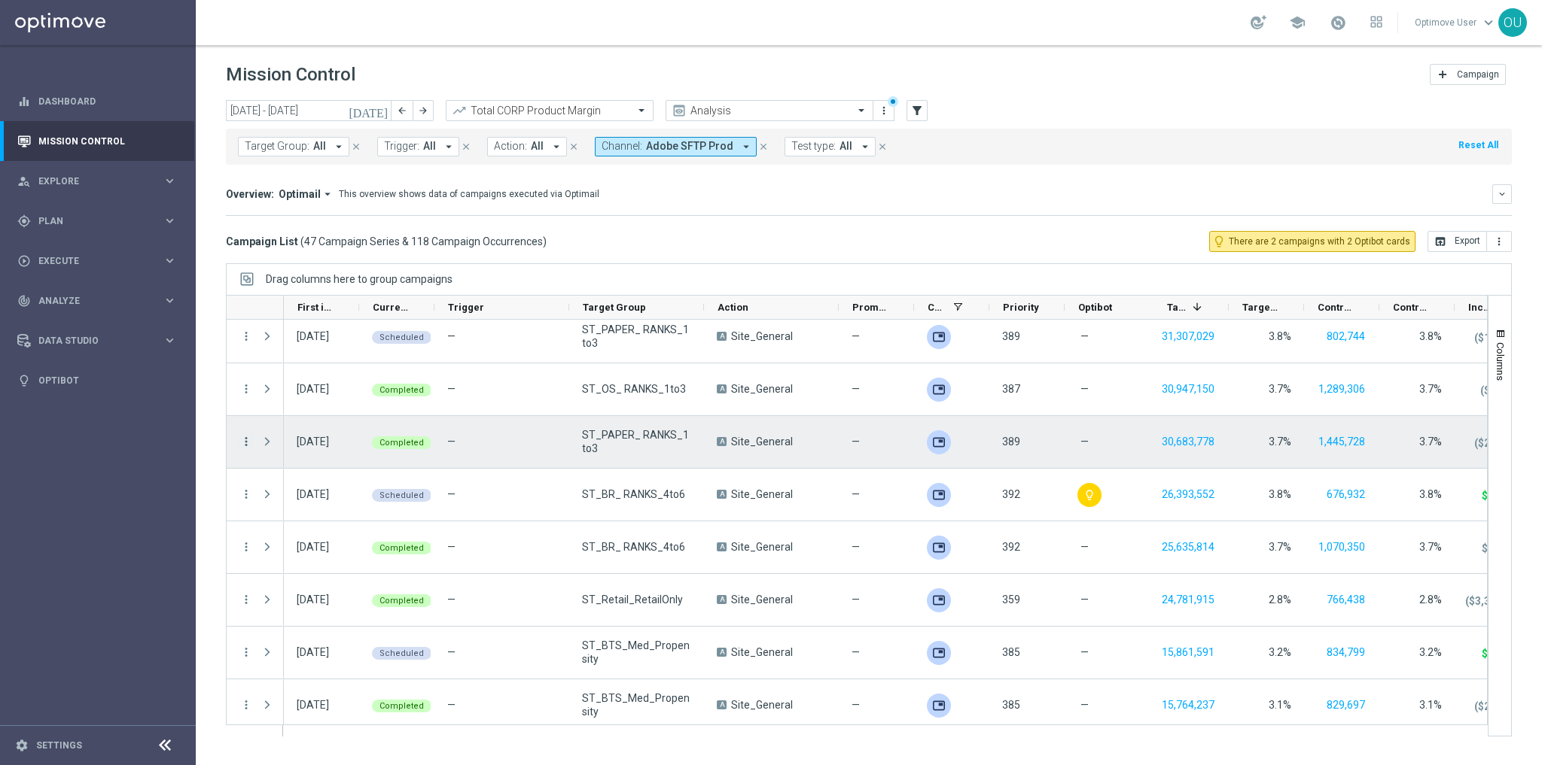
click at [244, 435] on icon "more_vert" at bounding box center [246, 442] width 14 height 14
click at [285, 446] on span "Campaign Details" at bounding box center [313, 450] width 76 height 11
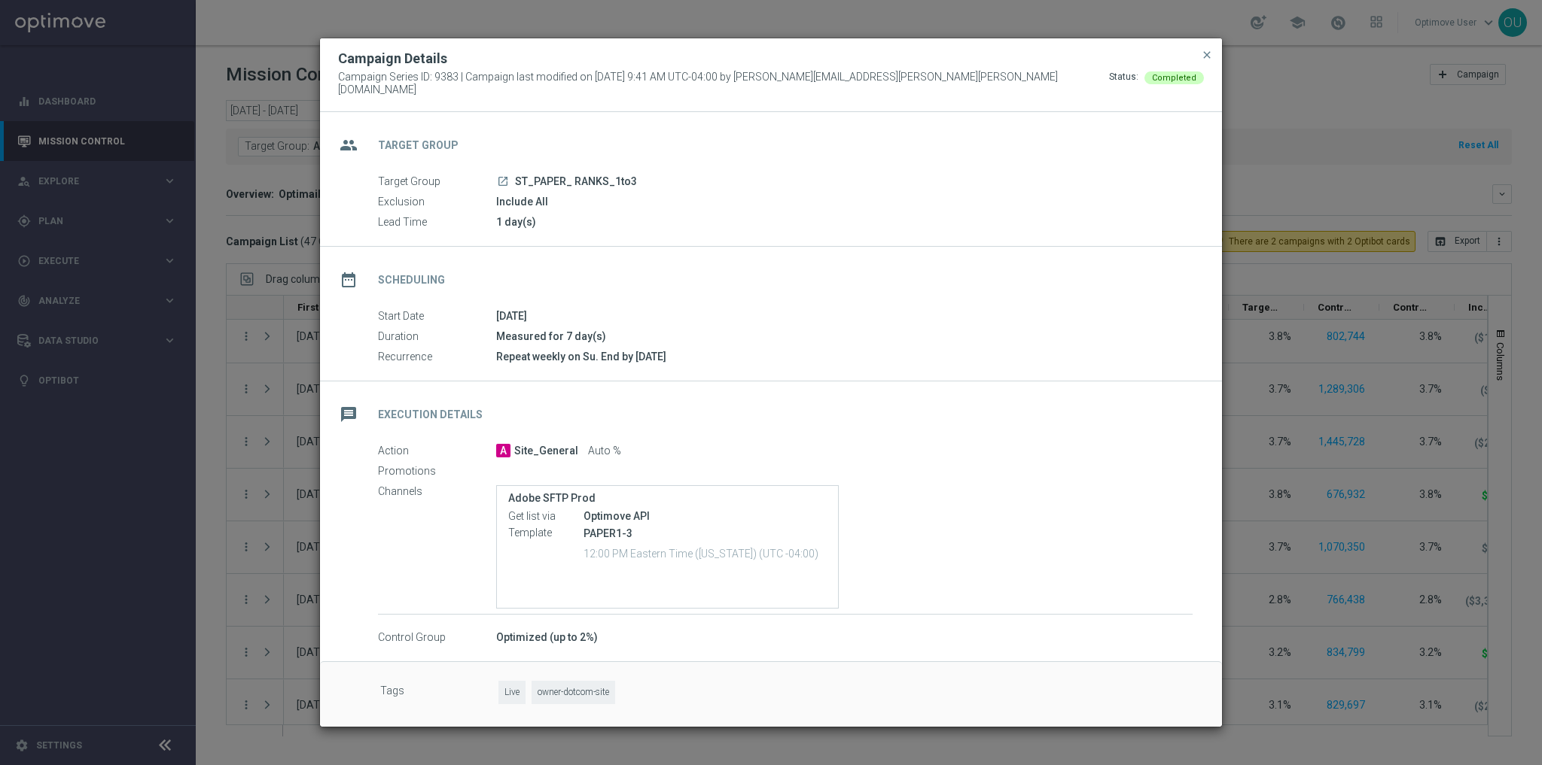
drag, startPoint x: 581, startPoint y: 512, endPoint x: 682, endPoint y: 511, distance: 100.9
click at [682, 511] on div "Get list via Optimove API" at bounding box center [667, 517] width 318 height 17
click at [689, 534] on div "PAPER1-3 12:00 PM Eastern Time ([US_STATE]) (UTC -04:00)" at bounding box center [704, 544] width 243 height 39
